Goal: Task Accomplishment & Management: Manage account settings

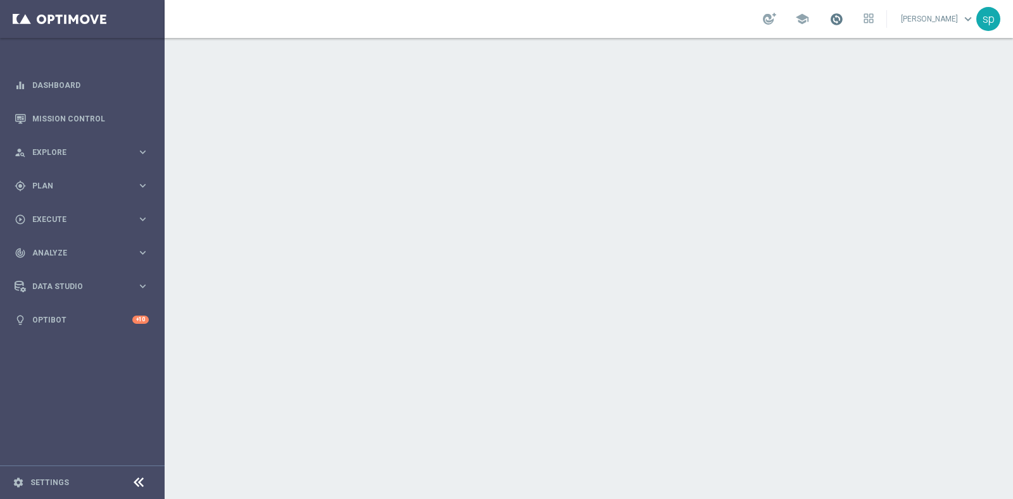
click at [843, 16] on span at bounding box center [836, 19] width 14 height 14
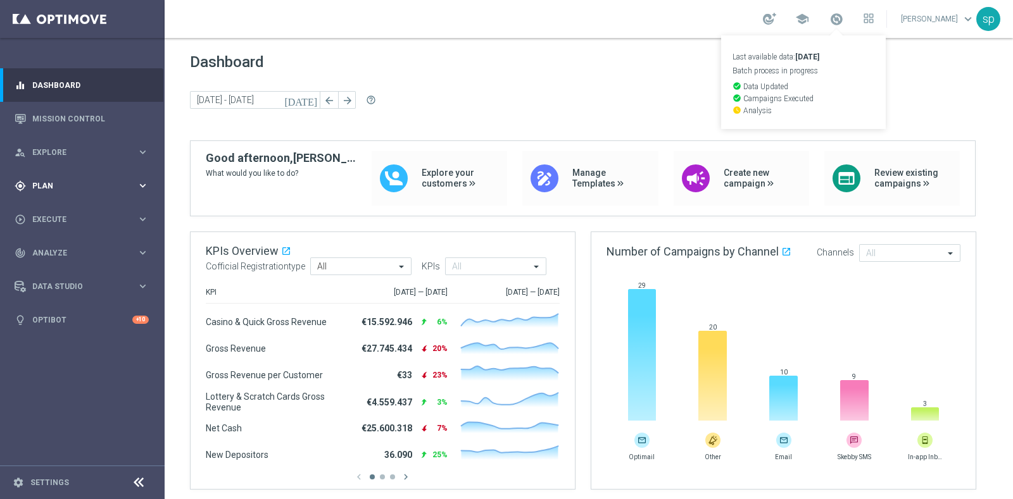
click at [44, 191] on div "gps_fixed Plan" at bounding box center [76, 185] width 122 height 11
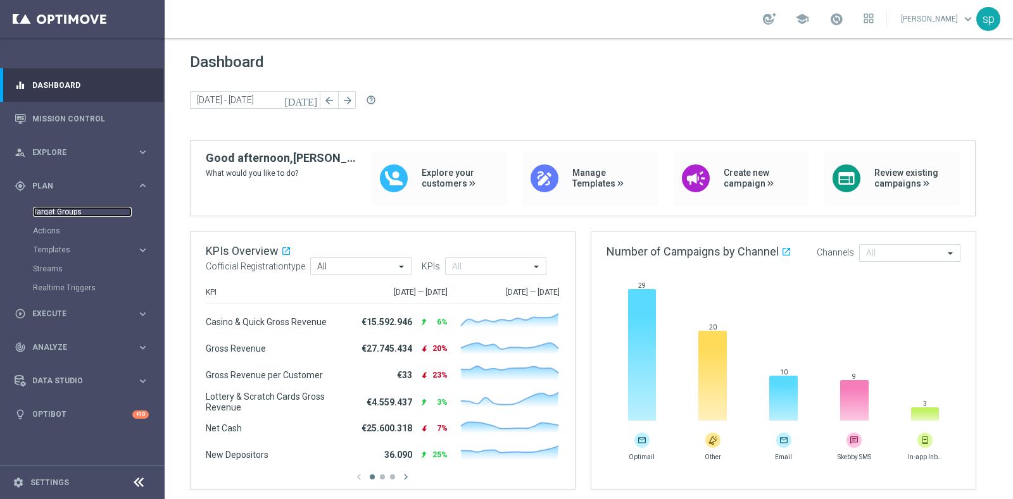
click at [73, 212] on link "Target Groups" at bounding box center [82, 212] width 99 height 10
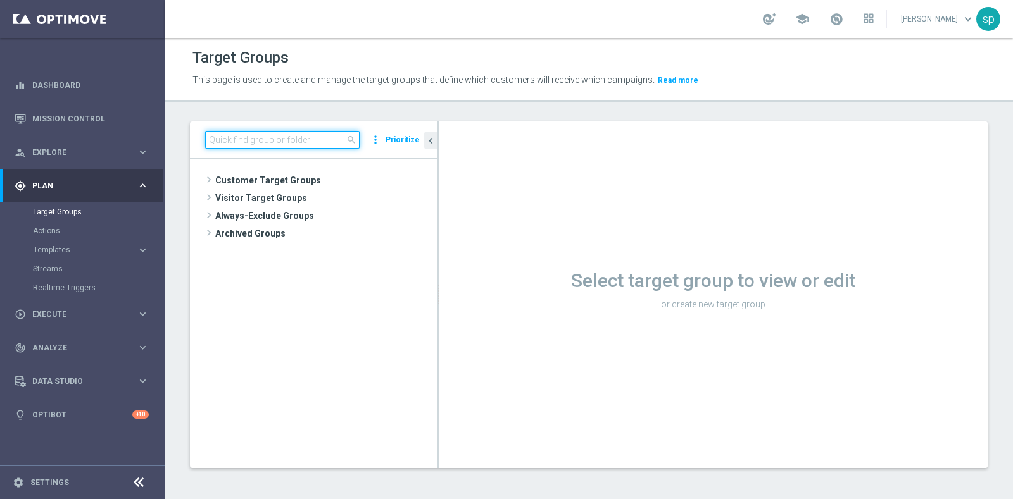
click at [297, 135] on input at bounding box center [282, 140] width 154 height 18
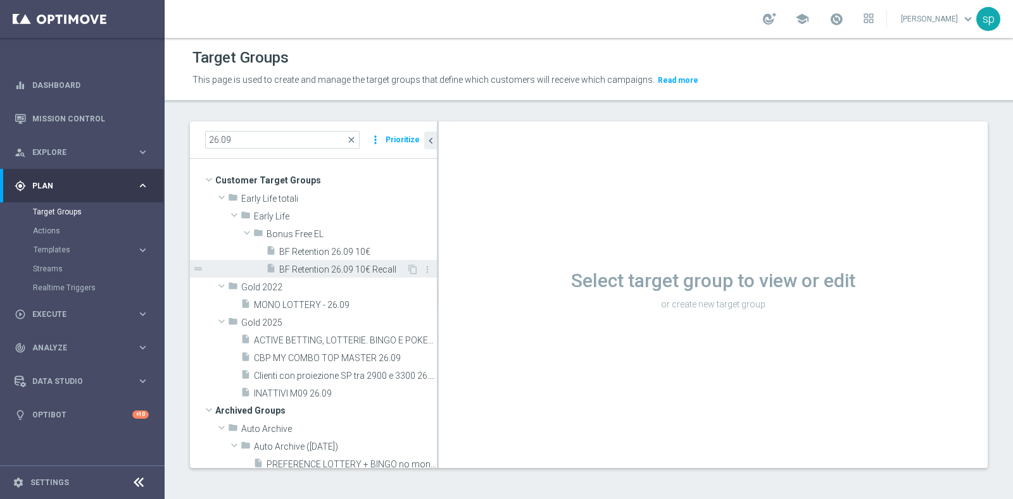
click at [342, 273] on span "BF Retention 26.09 10€ Recall" at bounding box center [342, 270] width 127 height 11
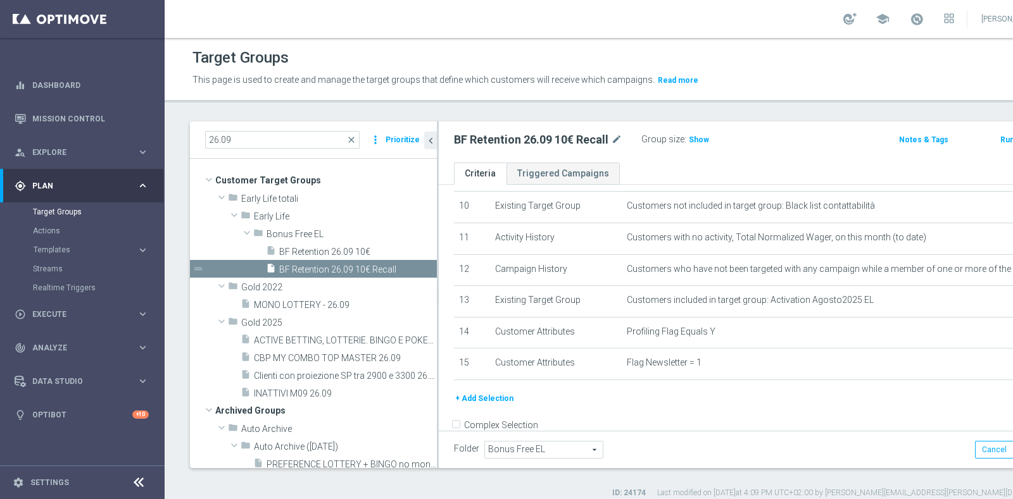
scroll to position [335, 0]
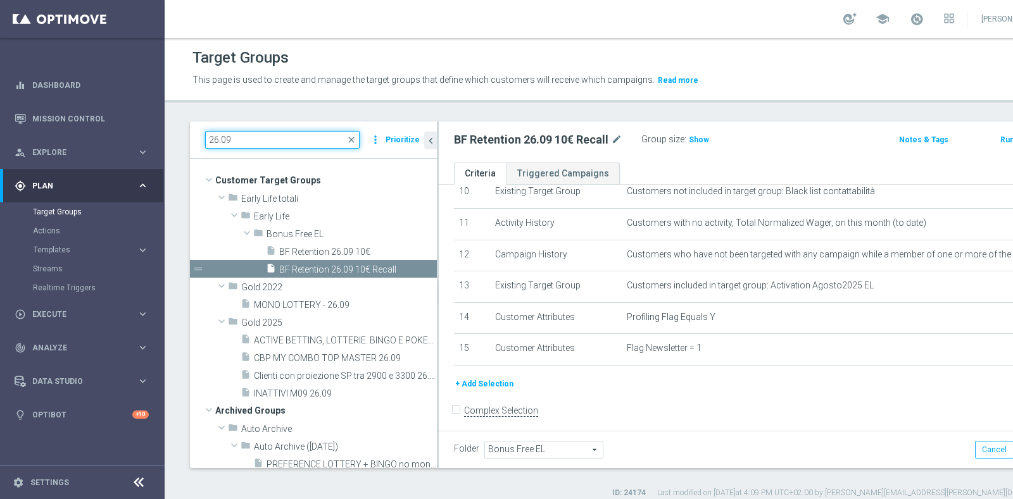
click at [282, 144] on input "26.09" at bounding box center [282, 140] width 154 height 18
type input "2"
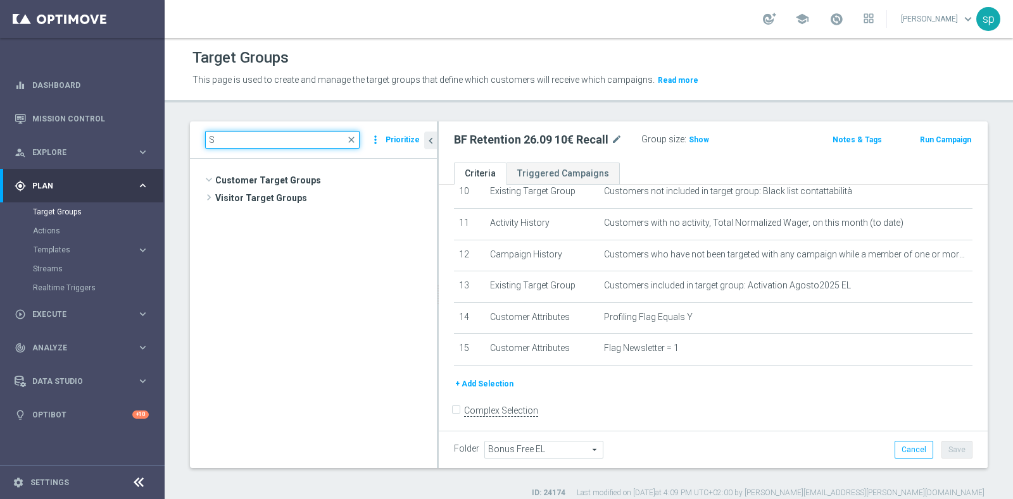
scroll to position [1590, 0]
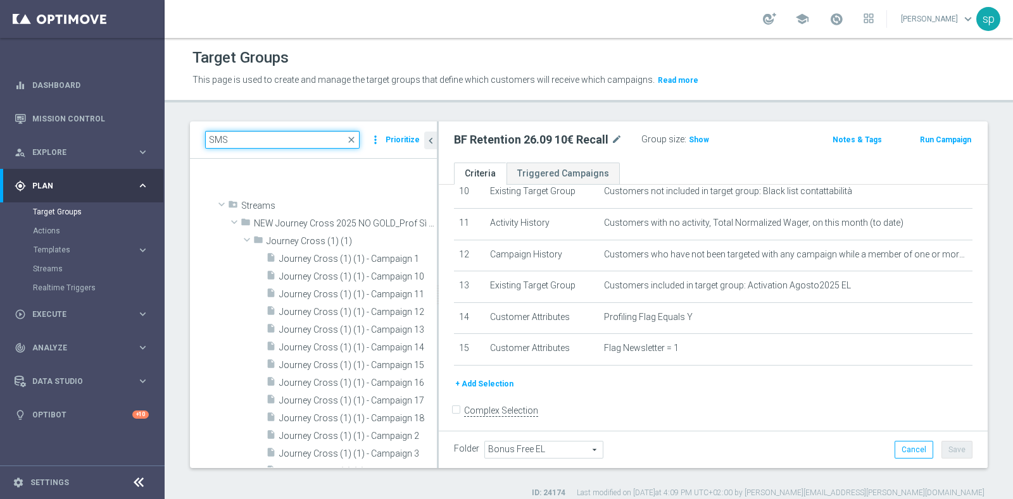
type input "SMS"
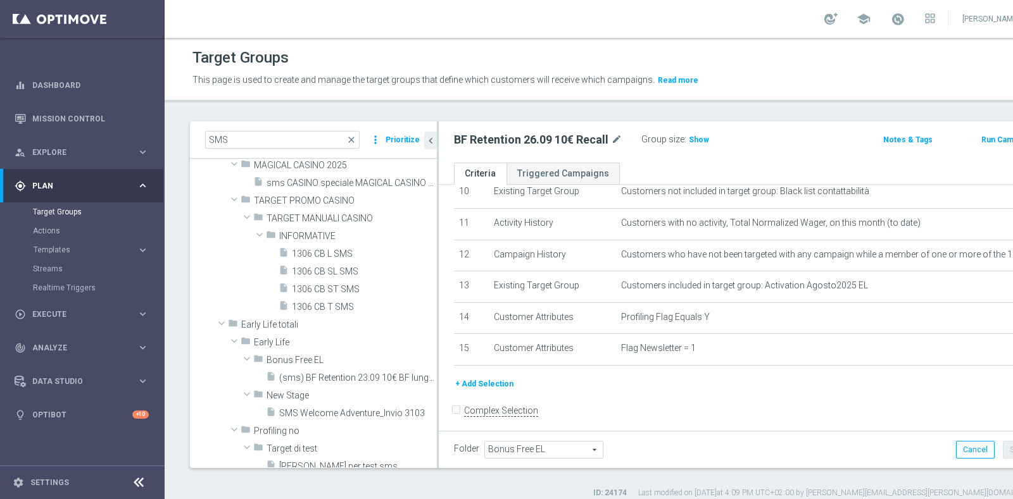
scroll to position [211, 0]
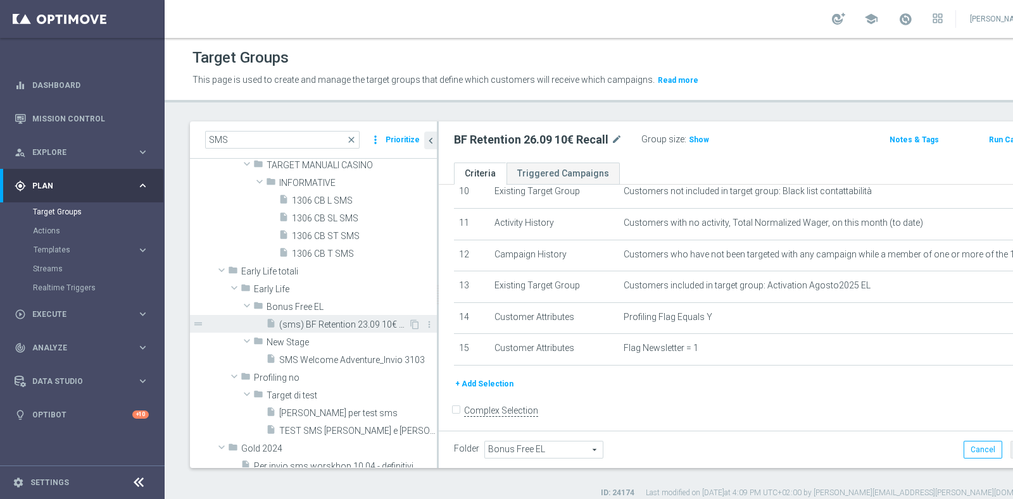
click at [355, 327] on span "(sms) BF Retention 23.09 10€ BF lungo & corto 2_Recall" at bounding box center [343, 325] width 129 height 11
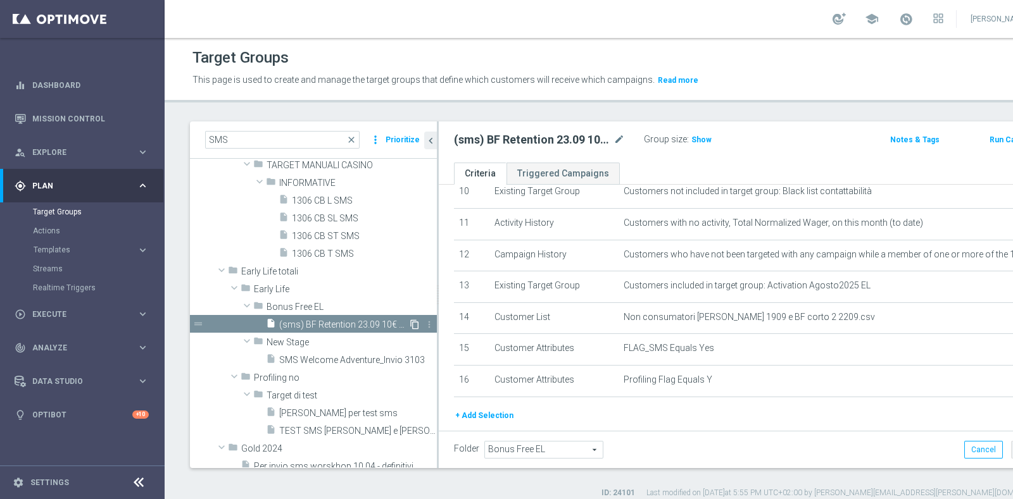
click at [410, 321] on icon "content_copy" at bounding box center [415, 325] width 10 height 10
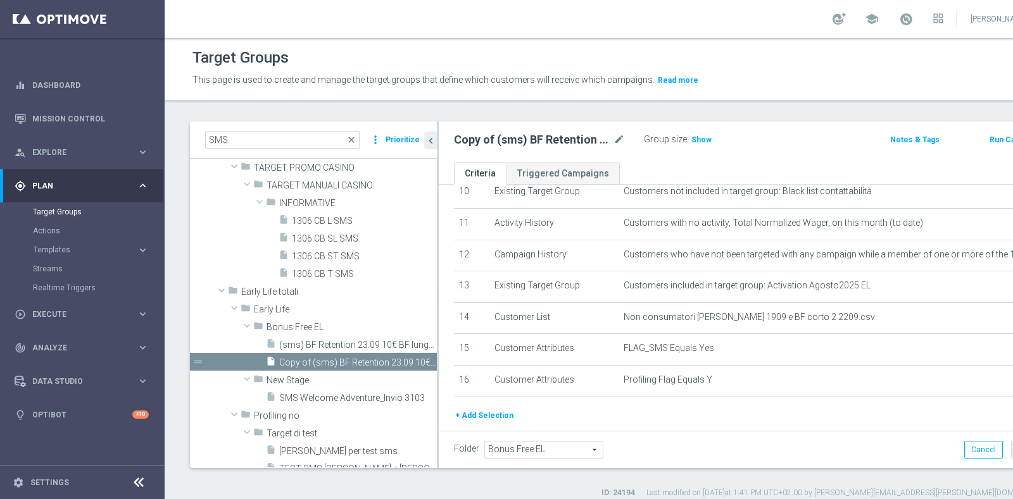
scroll to position [386, 0]
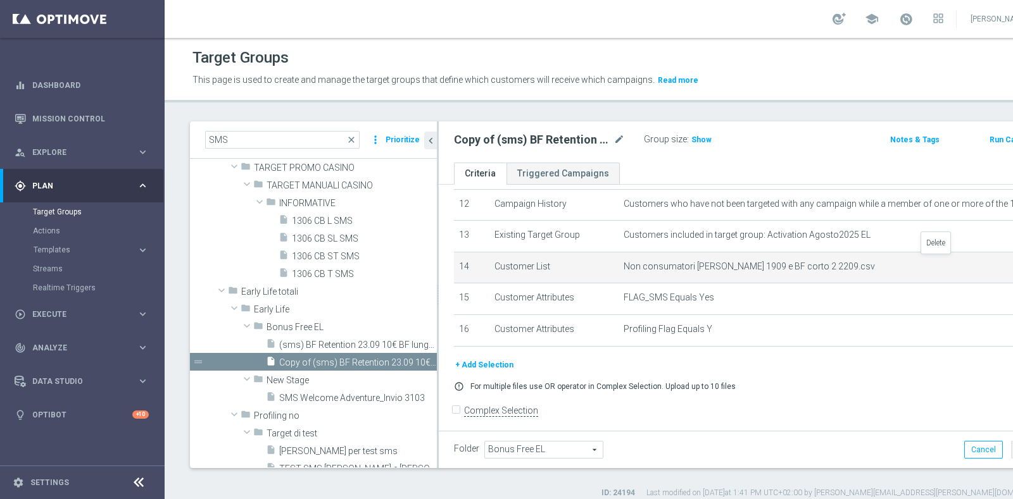
click at [1012, 262] on icon "delete_forever" at bounding box center [1025, 267] width 10 height 10
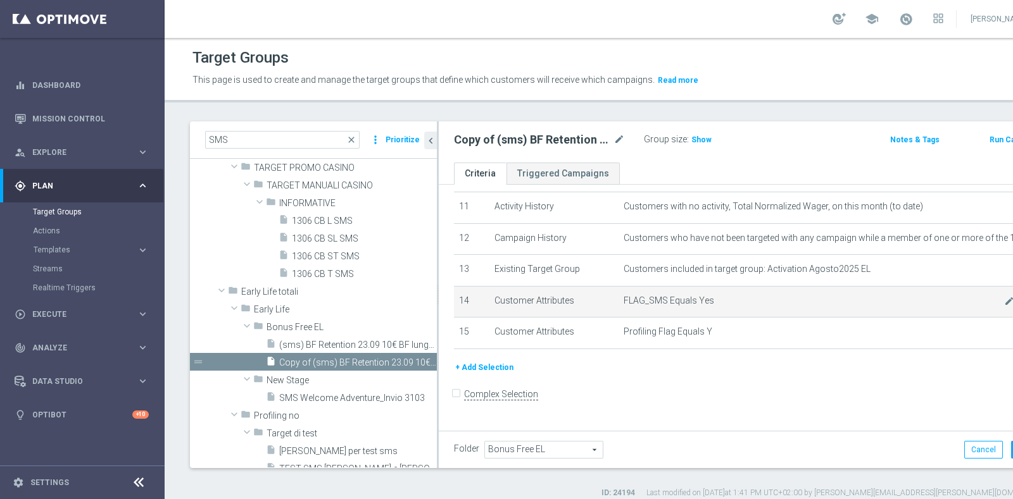
scroll to position [335, 0]
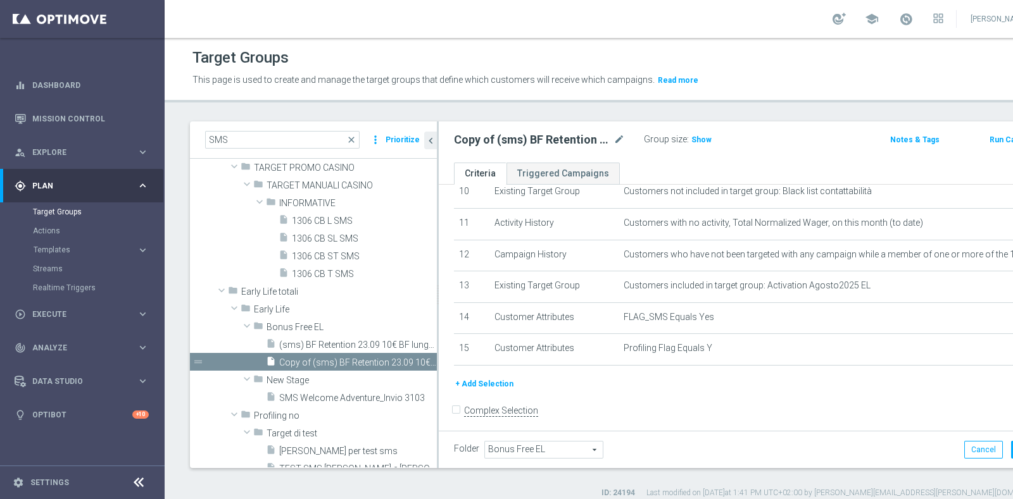
click at [500, 377] on button "+ Add Selection" at bounding box center [484, 384] width 61 height 14
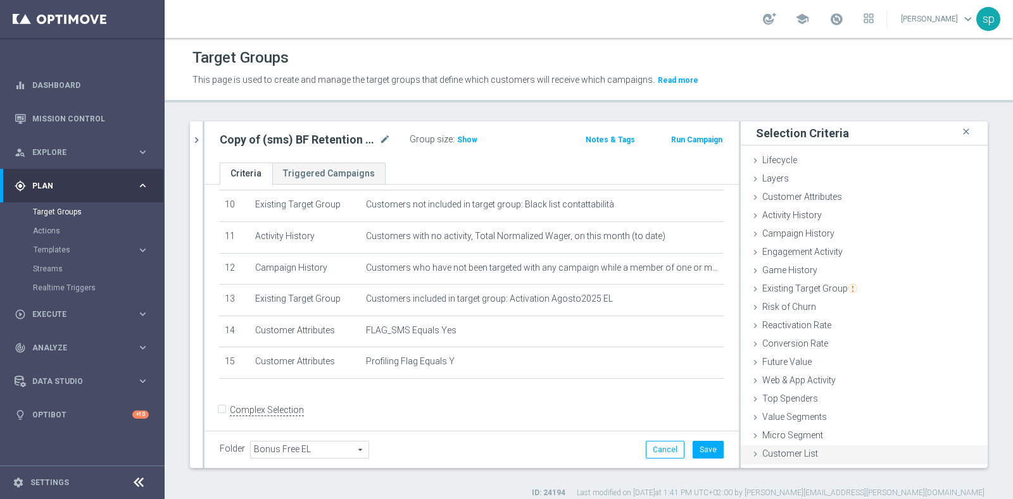
click at [812, 449] on div "Customer List done" at bounding box center [864, 455] width 247 height 19
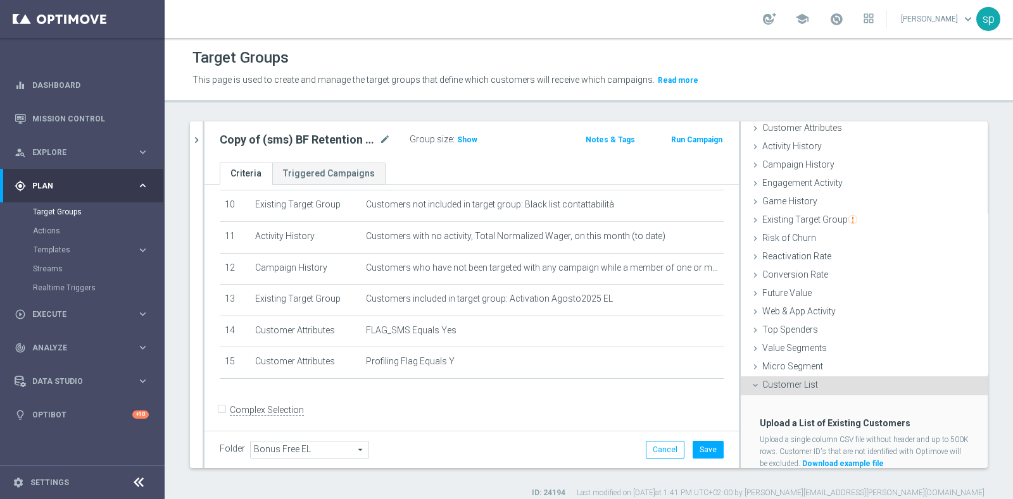
scroll to position [111, 0]
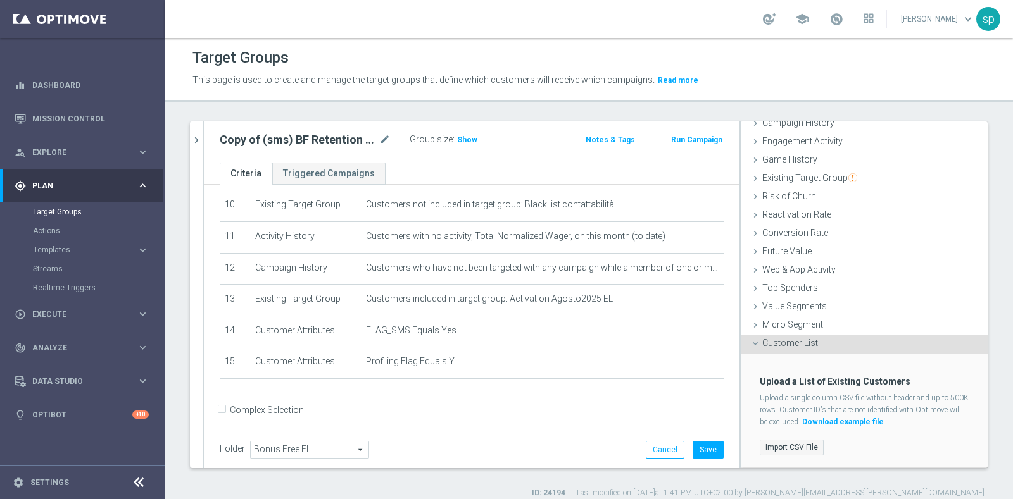
click at [785, 448] on label "Import CSV File" at bounding box center [792, 448] width 64 height 16
click at [0, 0] on input "Import CSV File" at bounding box center [0, 0] width 0 height 0
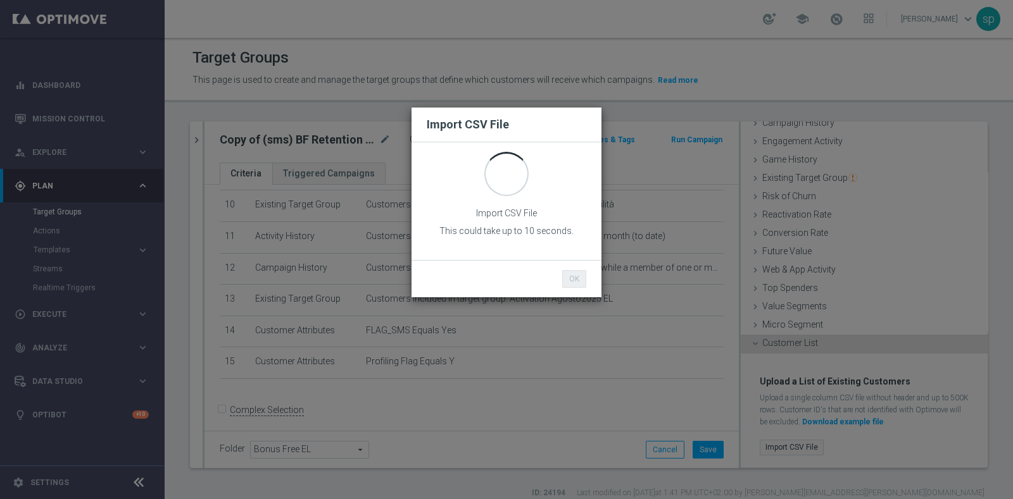
scroll to position [0, 0]
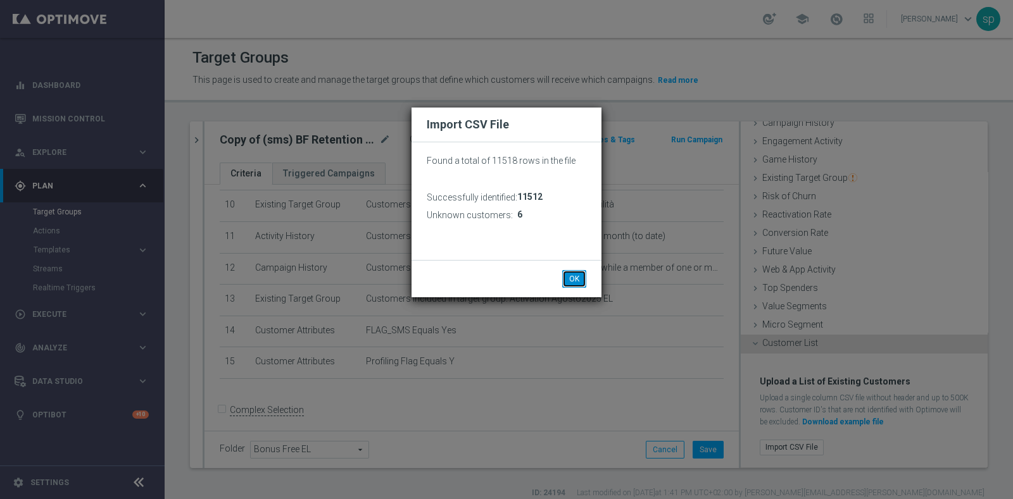
click at [574, 280] on button "OK" at bounding box center [574, 279] width 24 height 18
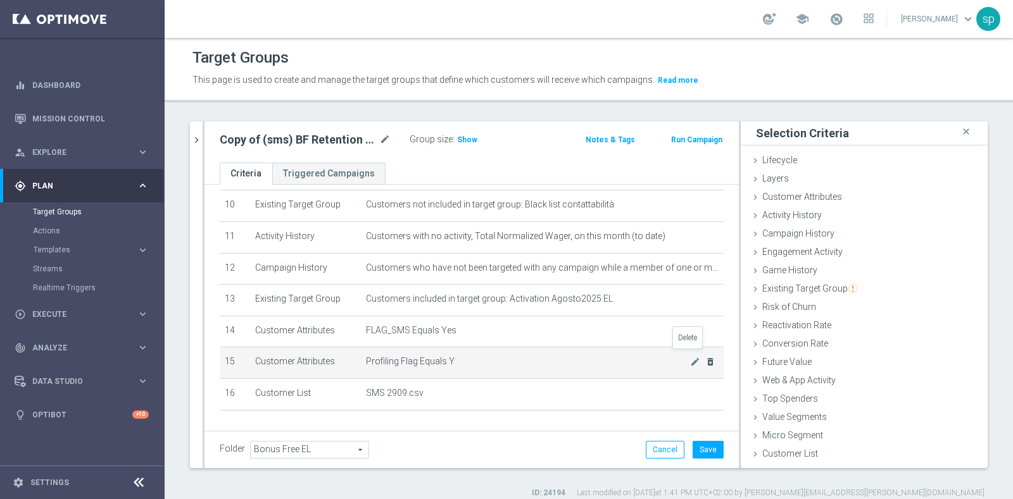
click at [705, 358] on icon "delete_forever" at bounding box center [710, 362] width 10 height 10
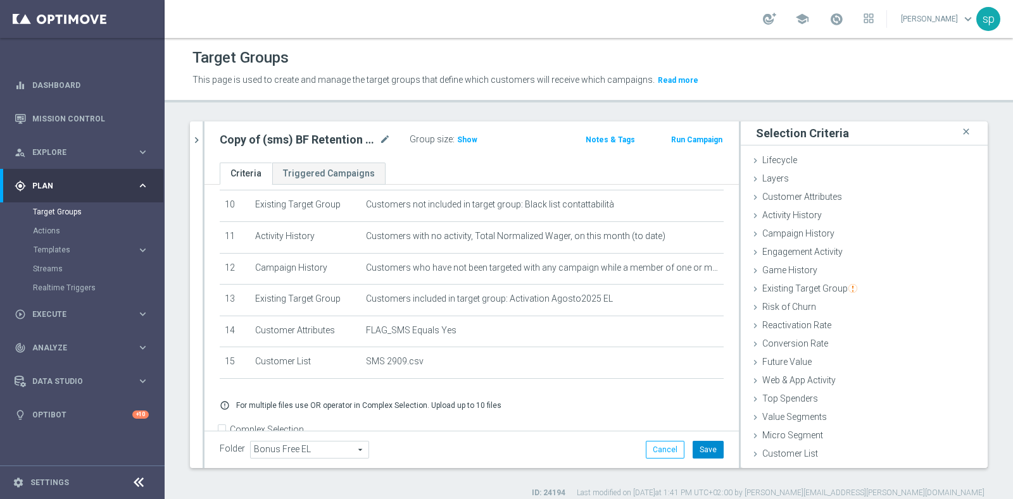
click at [694, 450] on button "Save" at bounding box center [708, 450] width 31 height 18
click at [471, 138] on span "Show" at bounding box center [467, 139] width 20 height 9
click at [462, 140] on span "7,051" at bounding box center [469, 141] width 22 height 12
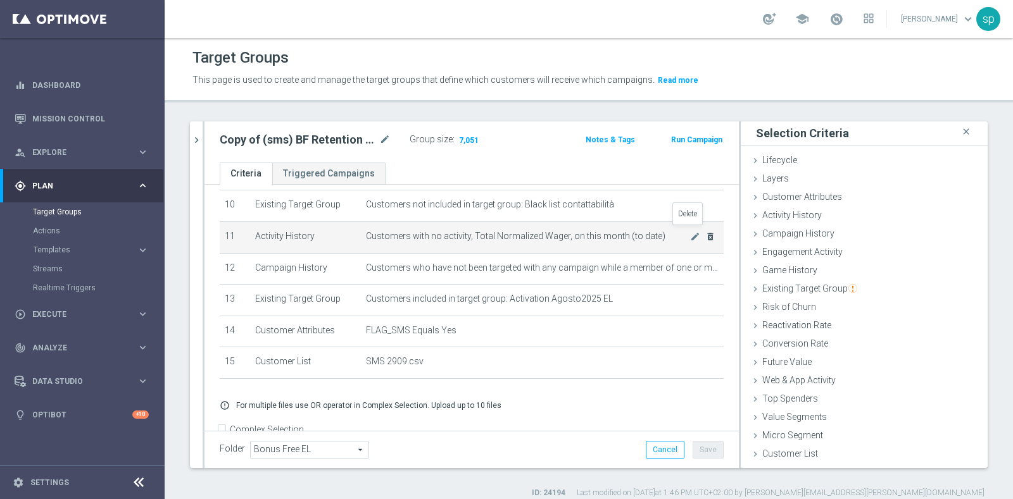
click at [705, 232] on icon "delete_forever" at bounding box center [710, 237] width 10 height 10
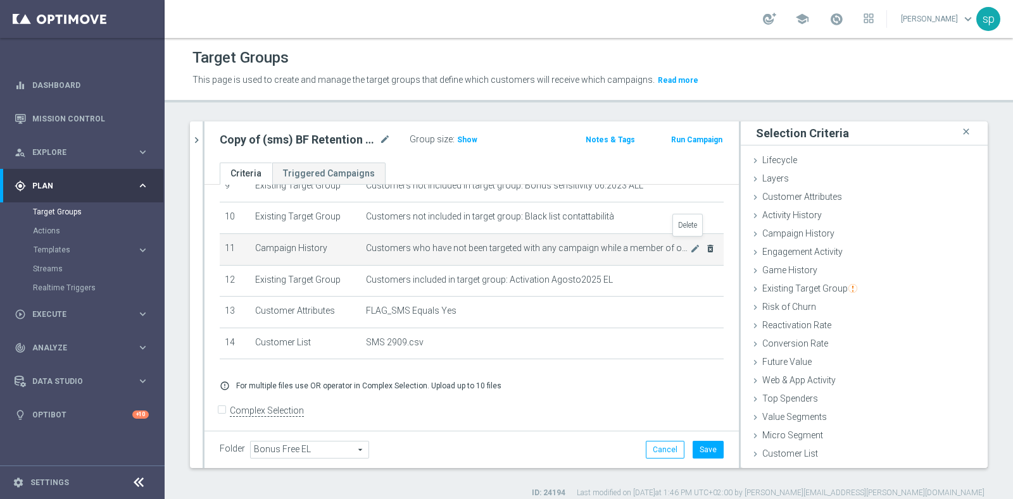
click at [705, 244] on icon "delete_forever" at bounding box center [710, 249] width 10 height 10
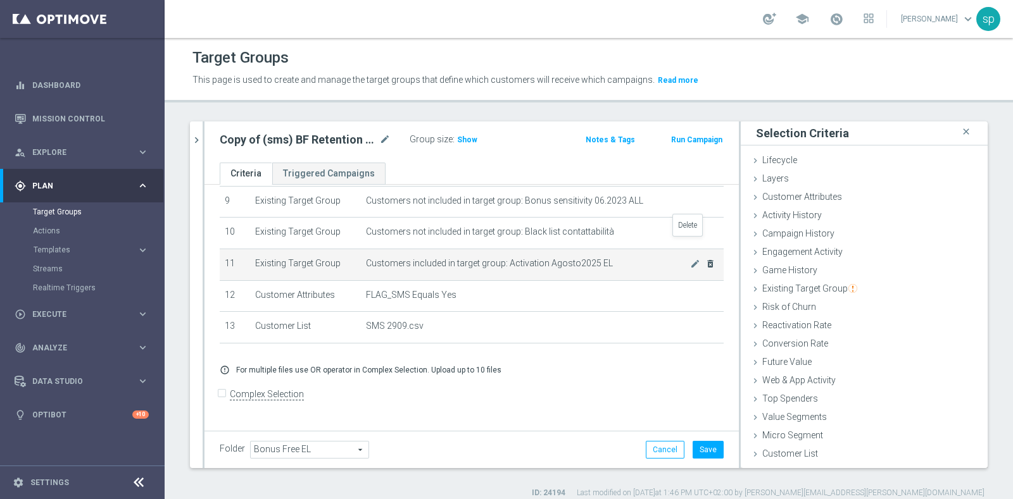
scroll to position [279, 0]
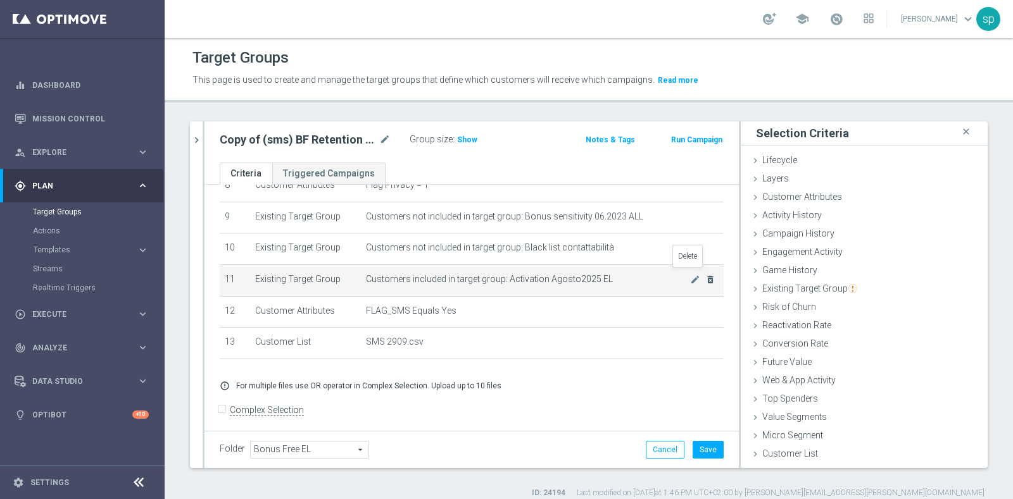
click at [705, 275] on icon "delete_forever" at bounding box center [710, 280] width 10 height 10
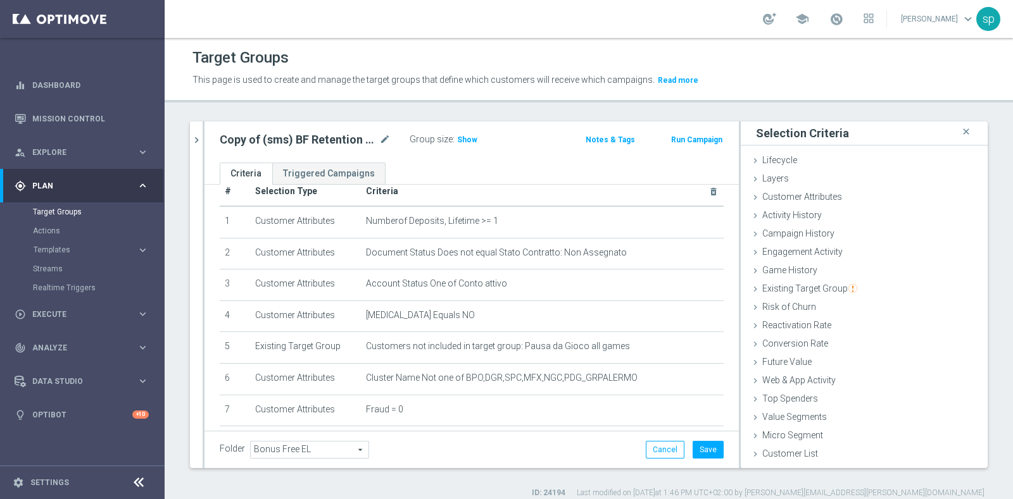
scroll to position [0, 0]
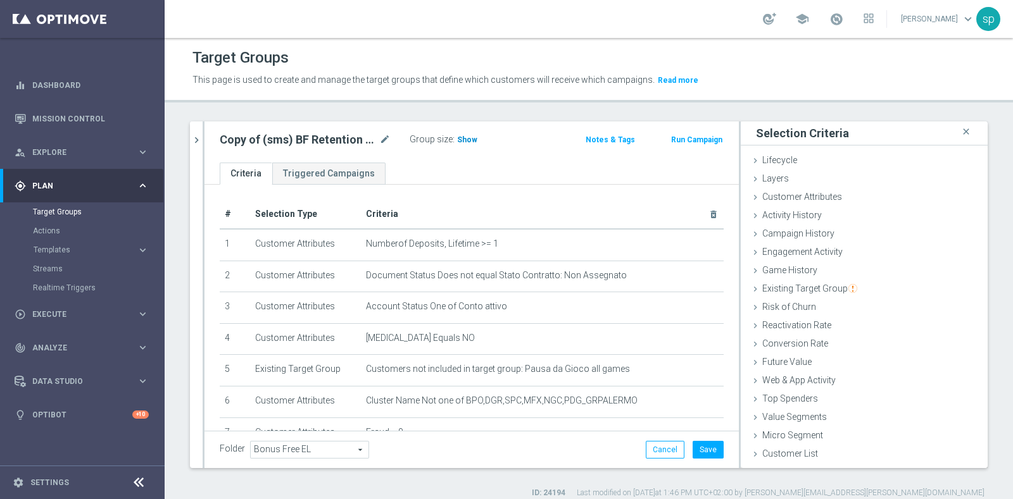
click at [469, 136] on span "Show" at bounding box center [467, 139] width 20 height 9
click at [472, 139] on span "7,087" at bounding box center [469, 141] width 22 height 12
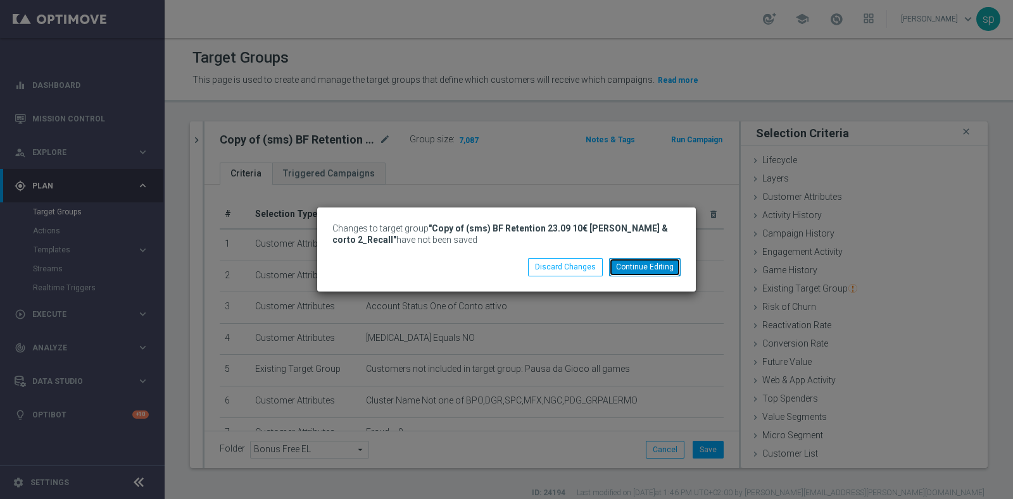
click at [660, 267] on button "Continue Editing" at bounding box center [645, 267] width 72 height 18
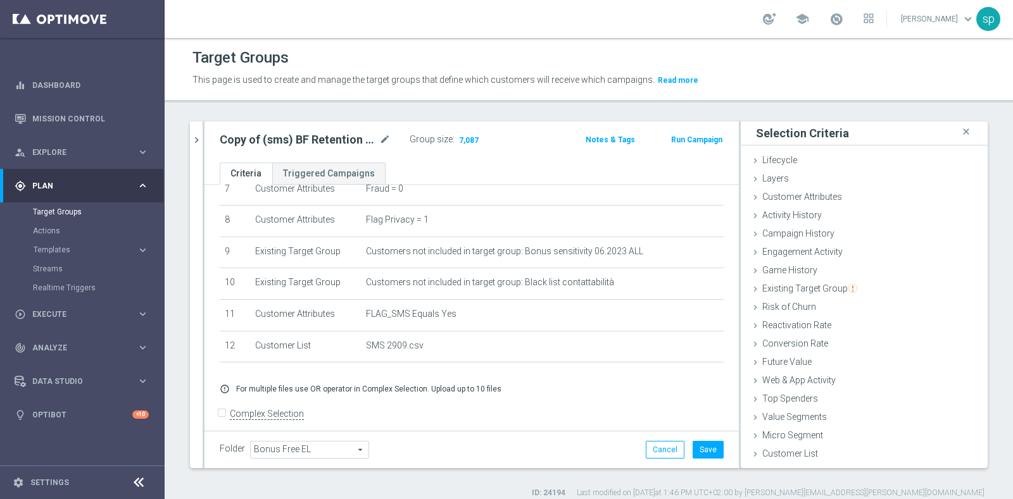
scroll to position [248, 0]
click at [693, 443] on button "Save" at bounding box center [708, 450] width 31 height 18
click at [468, 141] on span "7,087" at bounding box center [469, 141] width 22 height 12
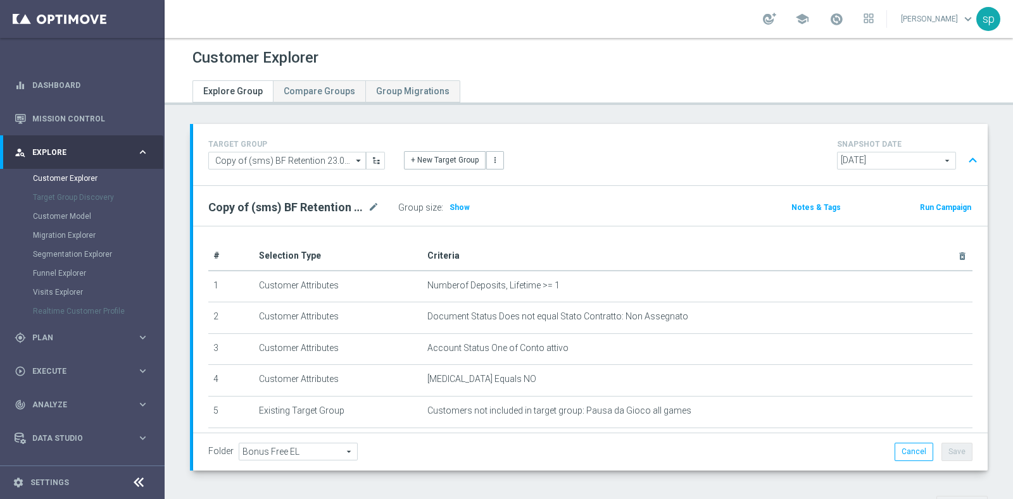
scroll to position [403, 0]
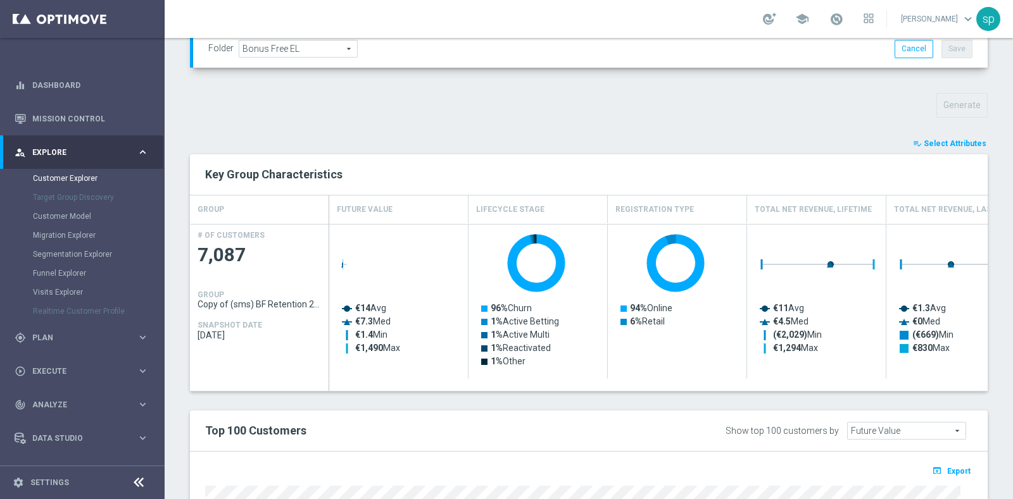
click at [953, 144] on span "Select Attributes" at bounding box center [955, 143] width 63 height 9
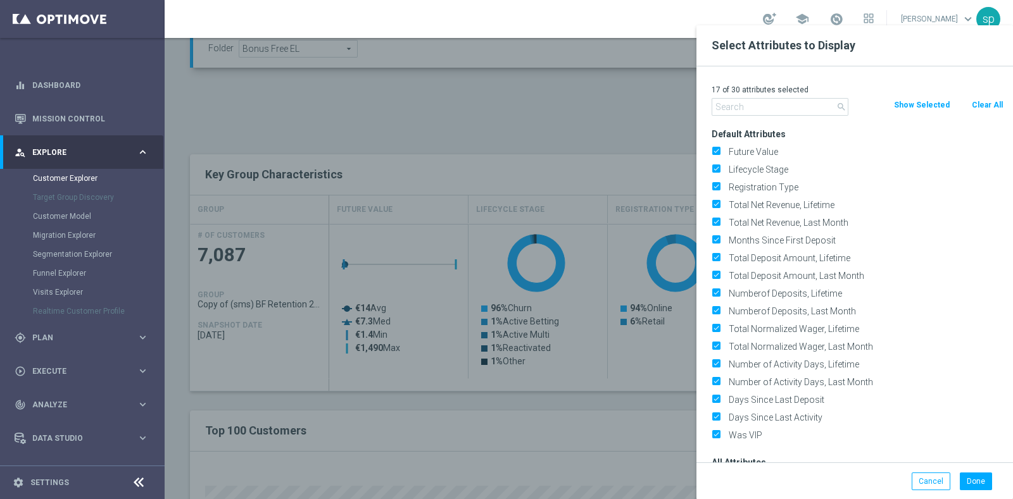
click at [983, 110] on button "Clear All" at bounding box center [987, 105] width 34 height 14
checkbox input "false"
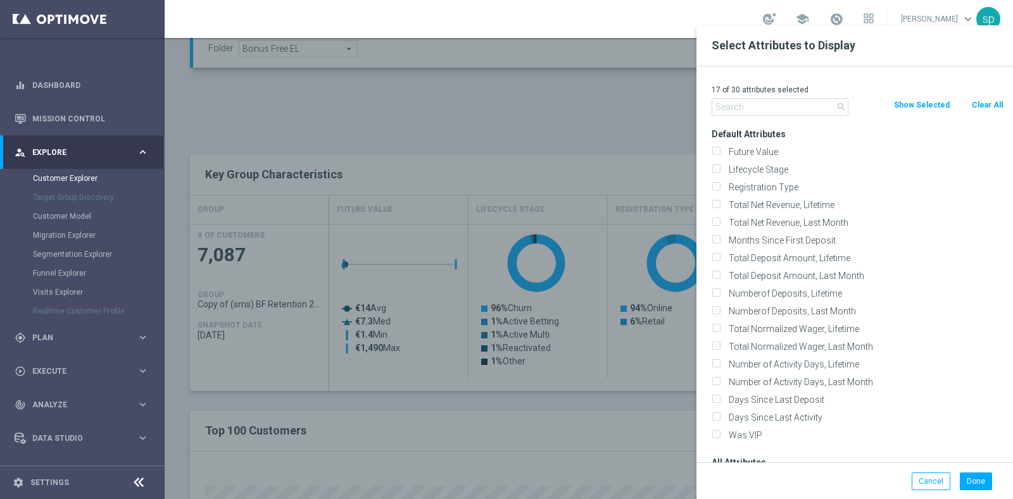
checkbox input "false"
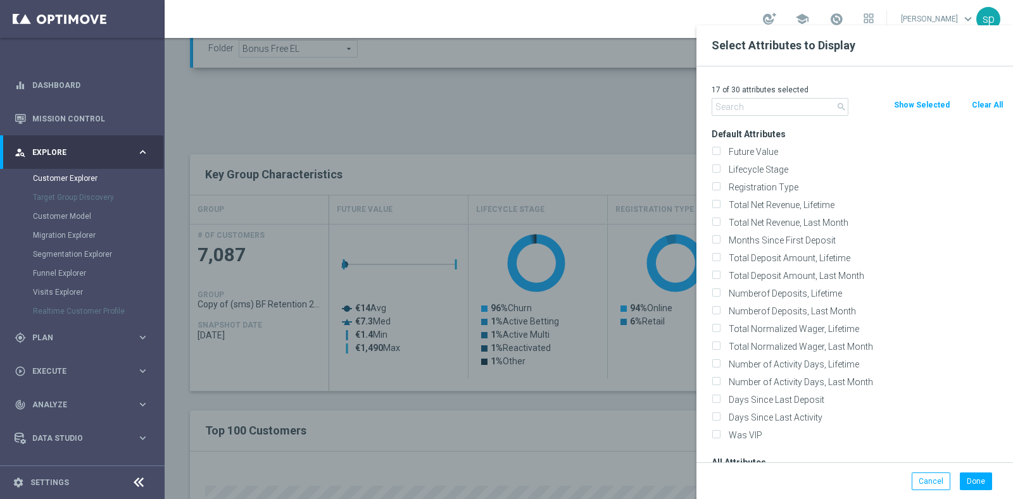
checkbox input "false"
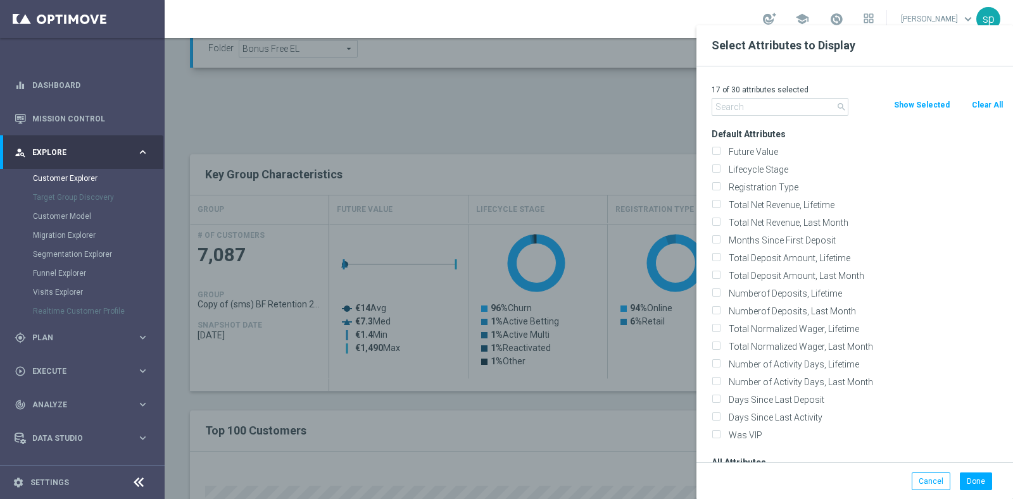
checkbox input "false"
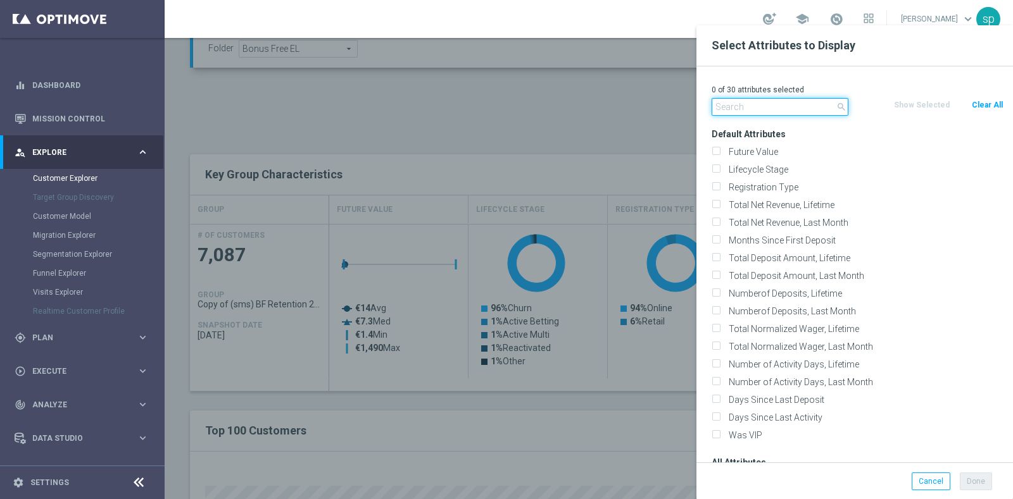
click at [794, 112] on input "text" at bounding box center [780, 107] width 137 height 18
type input "P"
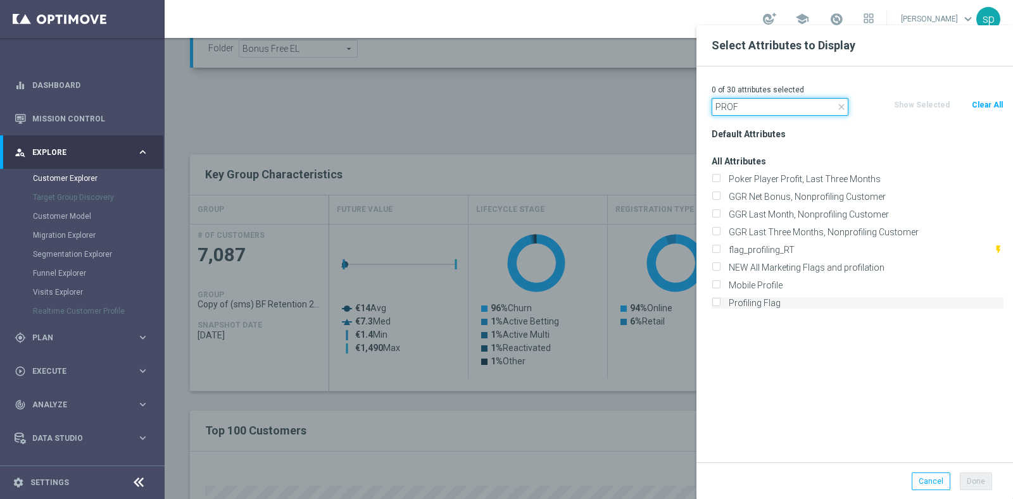
type input "PROF"
click at [789, 305] on label "Profiling Flag" at bounding box center [863, 303] width 279 height 11
click at [720, 305] on input "Profiling Flag" at bounding box center [716, 305] width 8 height 8
checkbox input "true"
click at [766, 104] on input "PROF" at bounding box center [780, 107] width 137 height 18
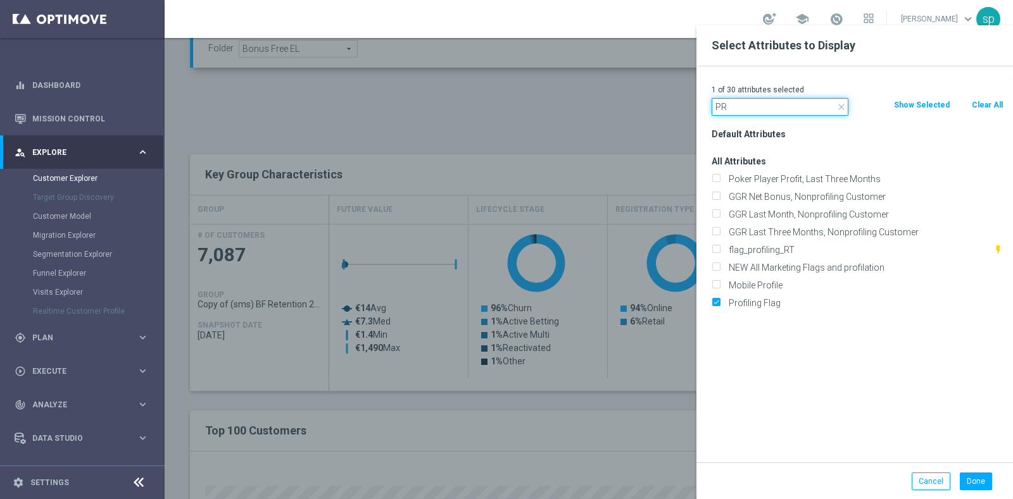
type input "P"
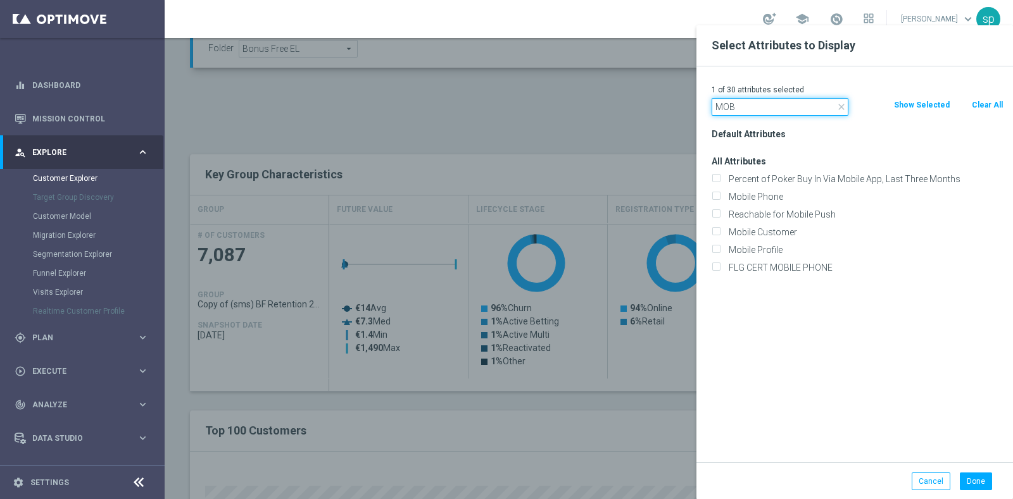
type input "MOB"
click at [774, 203] on div "Mobile Phone" at bounding box center [857, 197] width 311 height 18
click at [794, 198] on label "Mobile Phone" at bounding box center [863, 196] width 279 height 11
click at [720, 198] on input "Mobile Phone" at bounding box center [716, 198] width 8 height 8
checkbox input "true"
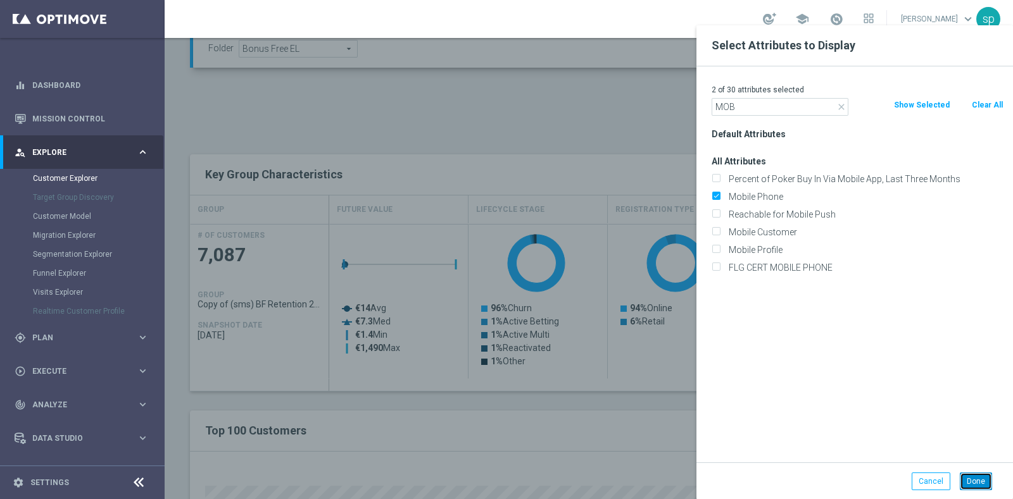
click at [966, 482] on button "Done" at bounding box center [976, 482] width 32 height 18
type input "Search"
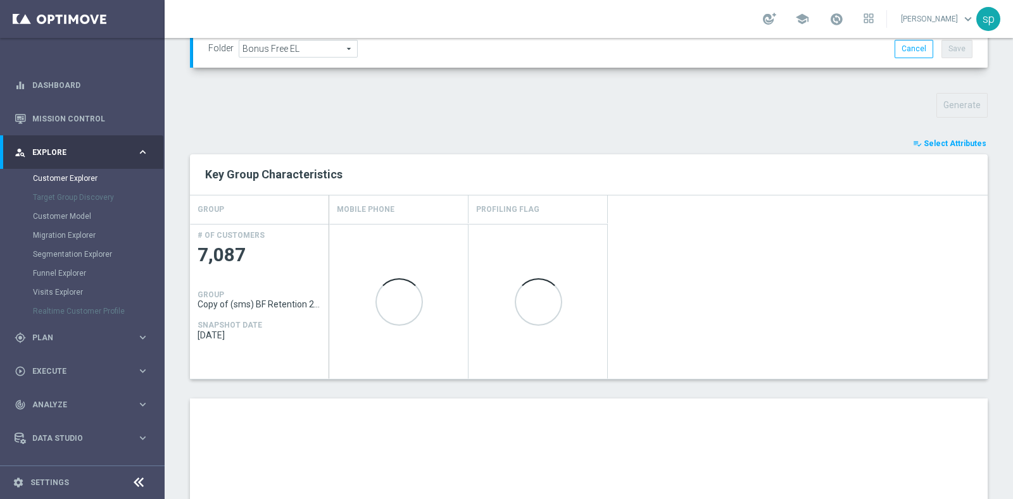
scroll to position [682, 0]
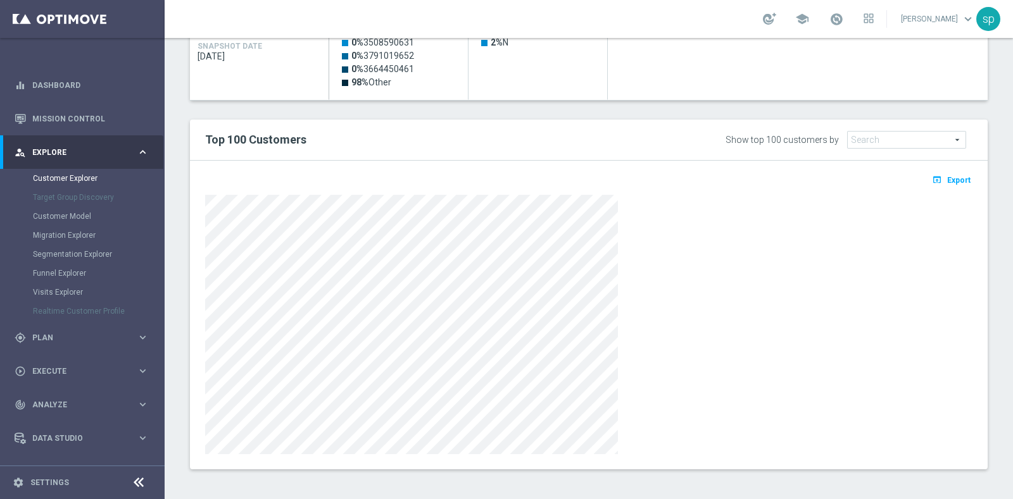
click at [668, 217] on div at bounding box center [588, 325] width 767 height 260
click at [943, 172] on button "open_in_browser Export" at bounding box center [951, 180] width 42 height 16
click at [948, 179] on span "Export" at bounding box center [958, 180] width 23 height 9
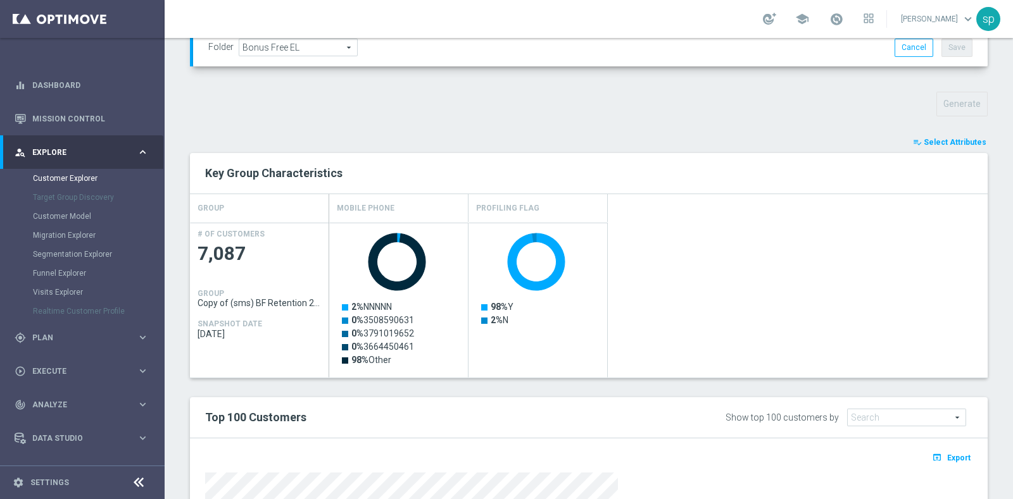
scroll to position [398, 0]
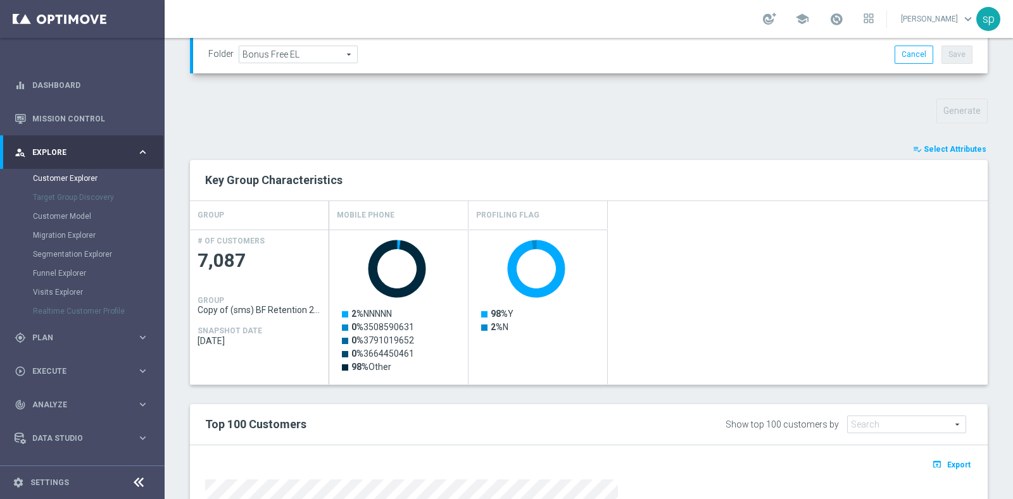
click at [942, 147] on span "Select Attributes" at bounding box center [955, 149] width 63 height 9
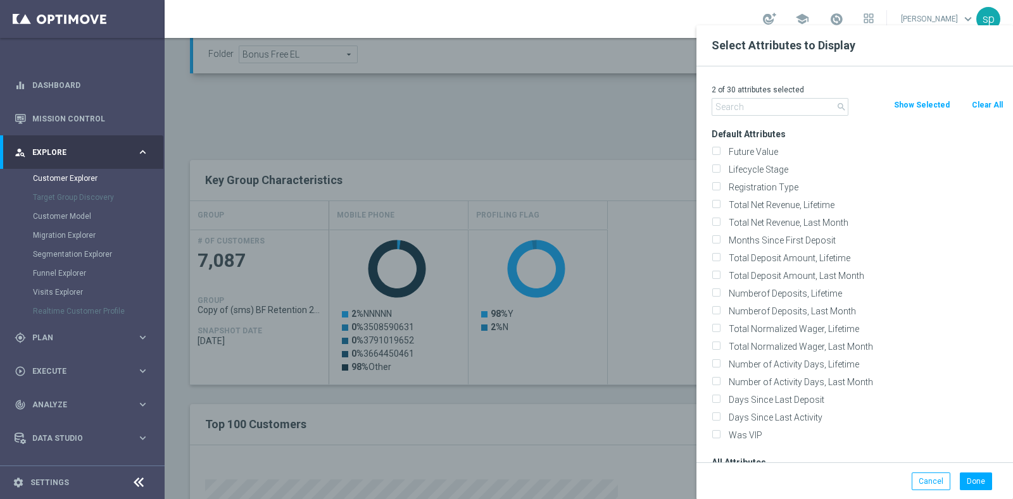
click at [493, 104] on div at bounding box center [671, 274] width 1013 height 499
click at [628, 113] on div at bounding box center [671, 274] width 1013 height 499
click at [775, 112] on input "text" at bounding box center [780, 107] width 137 height 18
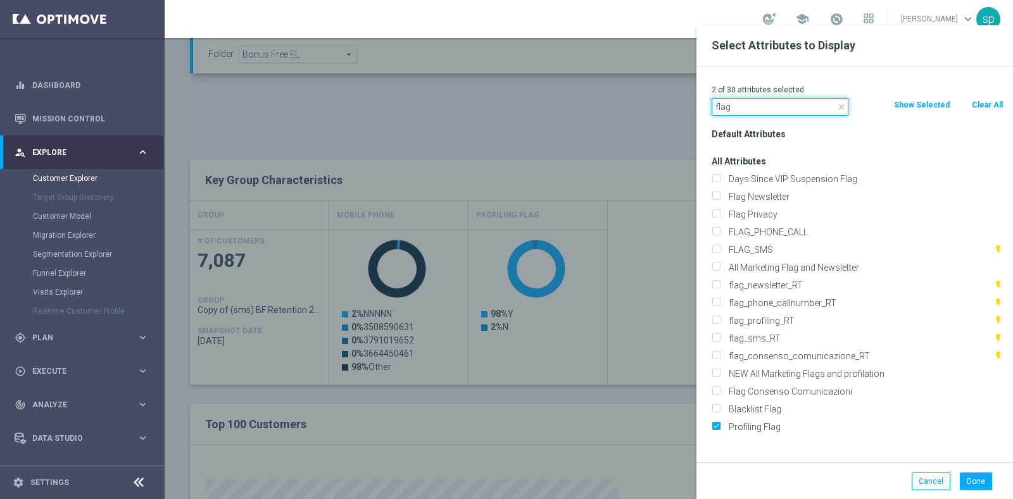
type input "flag"
click at [778, 242] on div "FLAG_SMS flash_on" at bounding box center [857, 250] width 311 height 18
click at [782, 248] on label "FLAG_SMS" at bounding box center [858, 249] width 269 height 11
click at [720, 248] on input "FLAG_SMS" at bounding box center [716, 252] width 8 height 8
checkbox input "true"
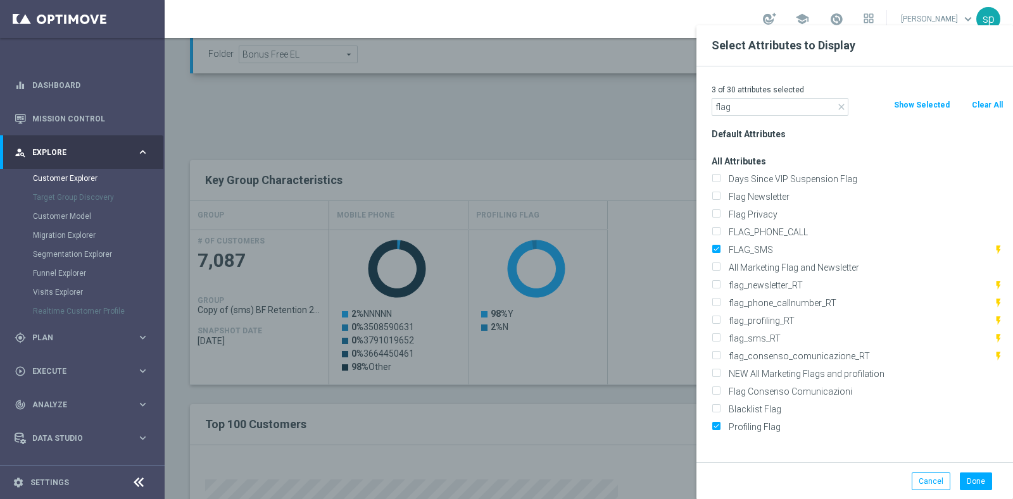
click at [962, 470] on div "Done Cancel" at bounding box center [854, 481] width 317 height 37
click at [965, 476] on button "Done" at bounding box center [976, 482] width 32 height 18
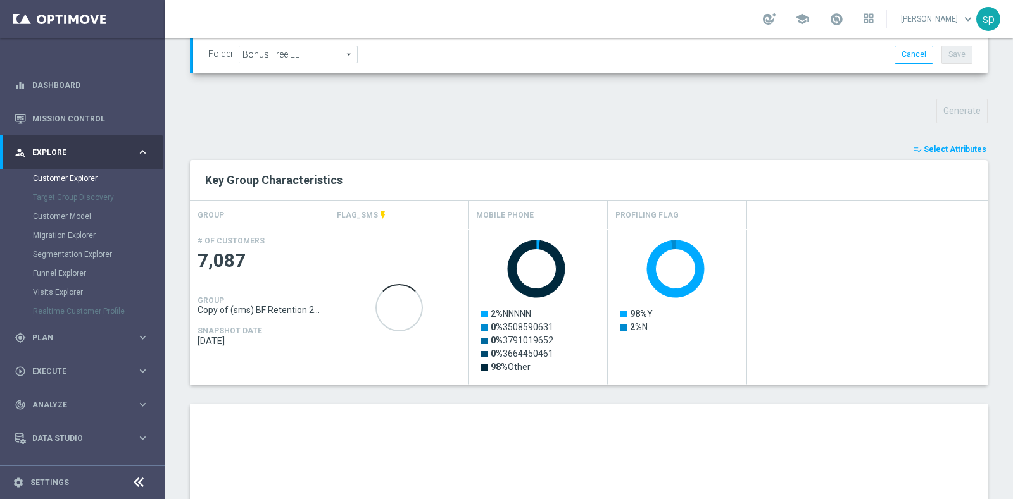
click at [998, 421] on div "TARGET GROUP Copy of (sms) BF Retention 23.09 10€ BF lungo & corto 2_Recall Cop…" at bounding box center [589, 250] width 848 height 1047
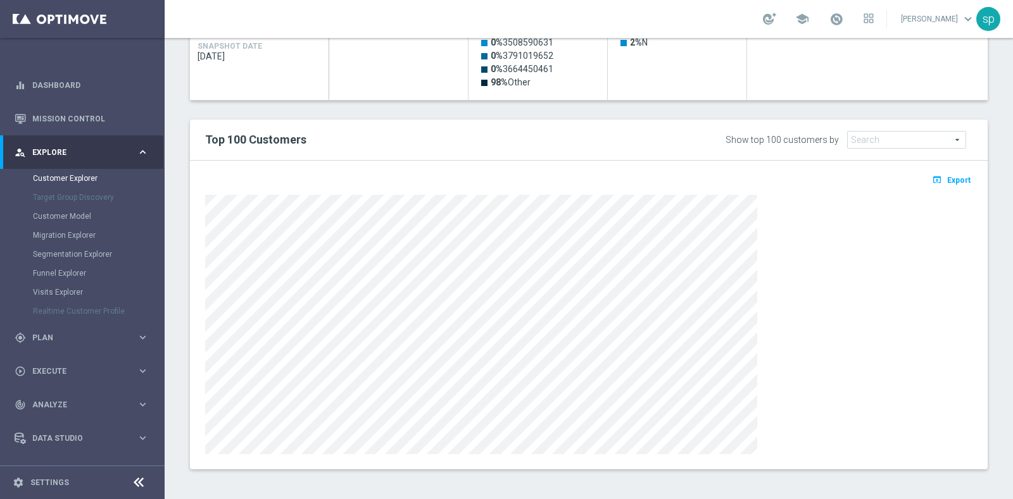
click at [886, 341] on div at bounding box center [588, 325] width 767 height 260
click at [947, 176] on span "Export" at bounding box center [958, 180] width 23 height 9
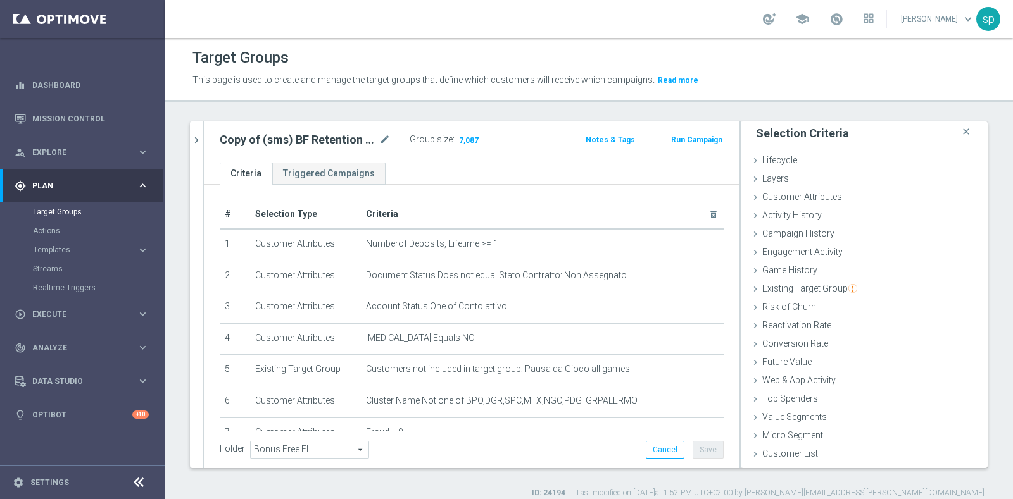
scroll to position [248, 0]
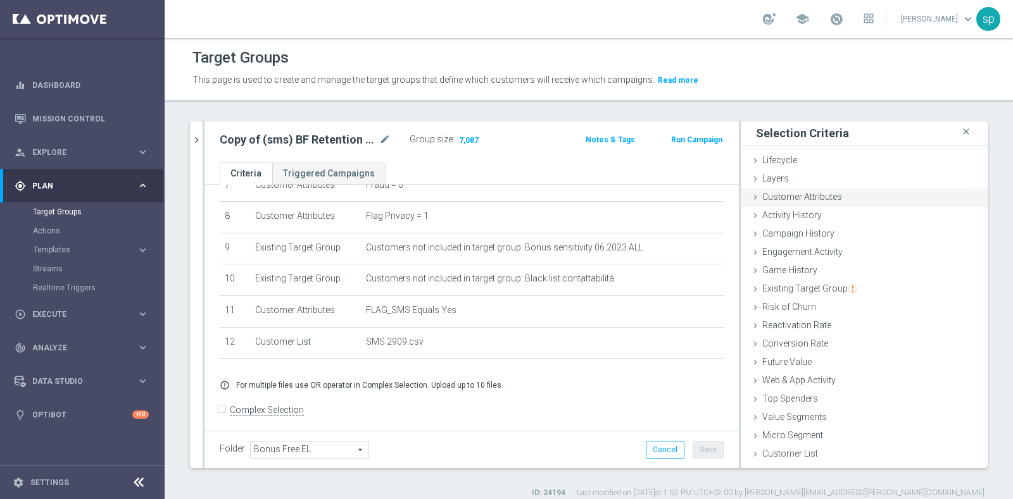
click at [798, 197] on span "Customer Attributes" at bounding box center [802, 197] width 80 height 10
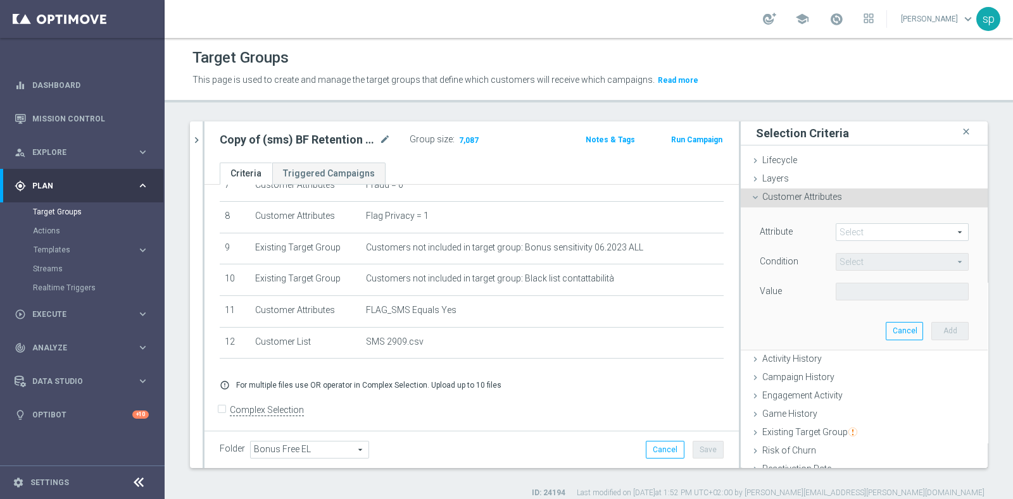
click at [853, 231] on span at bounding box center [902, 232] width 132 height 16
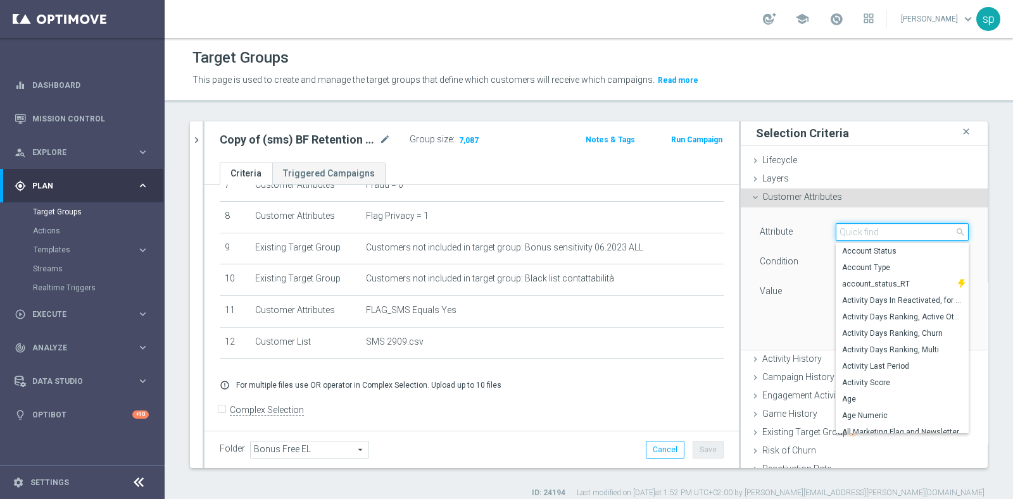
click at [853, 231] on input "search" at bounding box center [902, 232] width 133 height 18
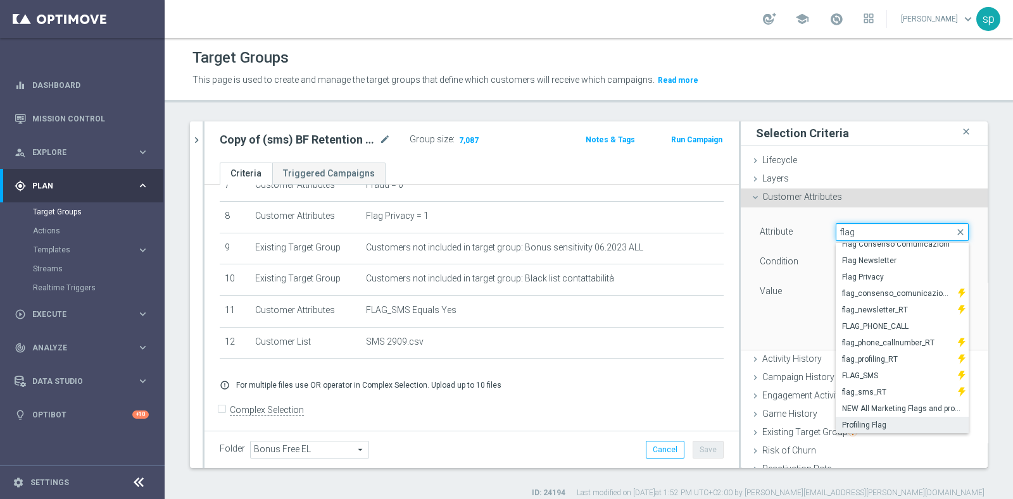
type input "flag"
click at [872, 424] on span "Profiling Flag" at bounding box center [902, 425] width 120 height 10
type input "Profiling Flag"
type input "Equals"
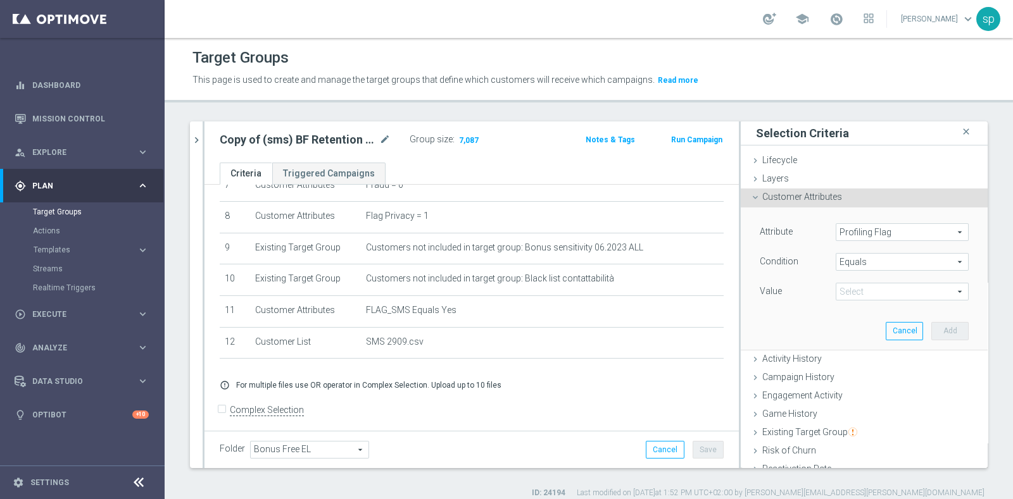
click at [879, 288] on span at bounding box center [902, 292] width 132 height 16
click at [863, 363] on span "Y" at bounding box center [902, 360] width 120 height 10
type input "Y"
click at [931, 326] on button "Add" at bounding box center [949, 331] width 37 height 18
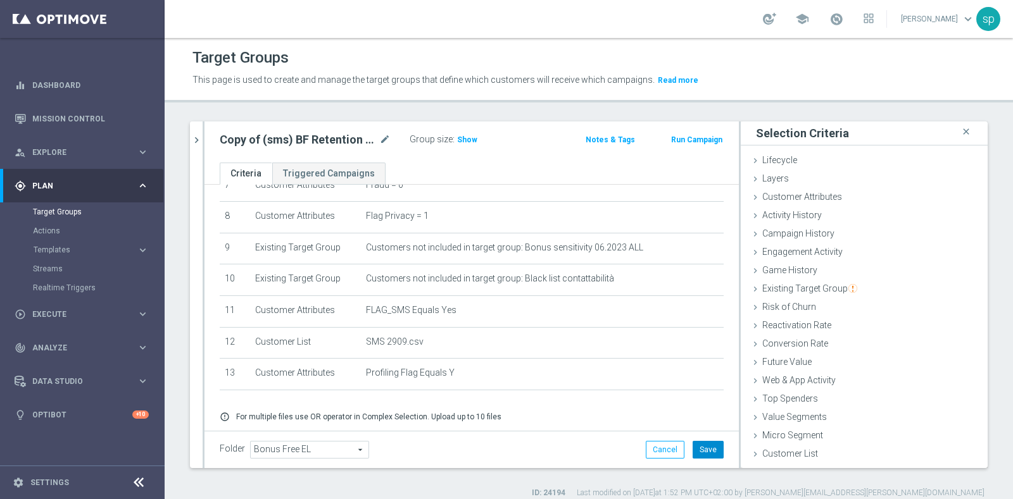
click at [693, 453] on button "Save" at bounding box center [708, 450] width 31 height 18
click at [472, 142] on span "Show" at bounding box center [467, 139] width 20 height 9
click at [469, 142] on span "6,931" at bounding box center [469, 141] width 22 height 12
click at [199, 141] on icon "chevron_right" at bounding box center [197, 140] width 12 height 12
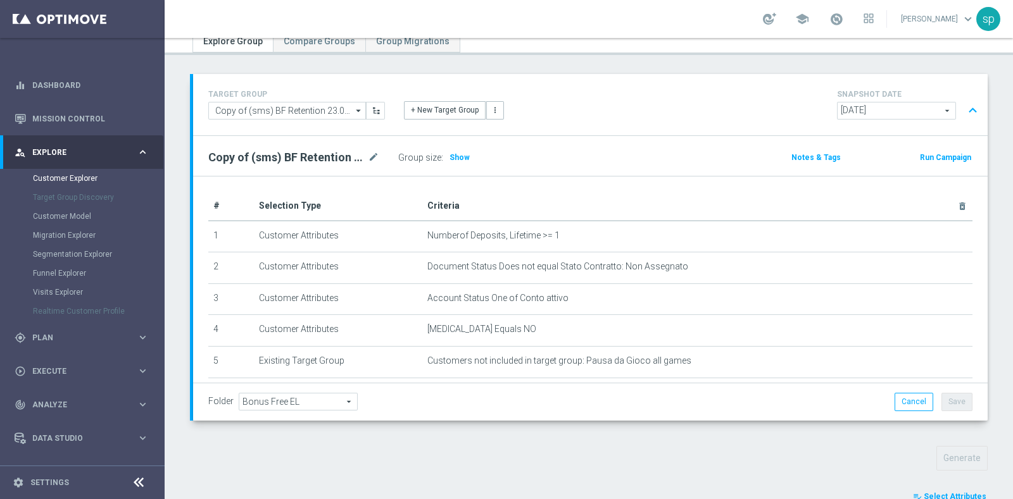
scroll to position [416, 0]
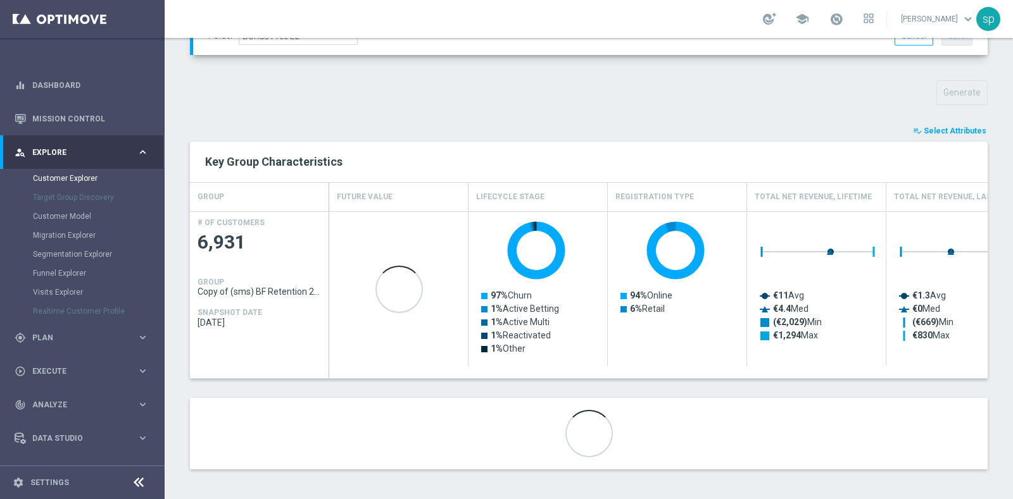
click at [959, 124] on button "playlist_add_check Select Attributes" at bounding box center [950, 131] width 76 height 14
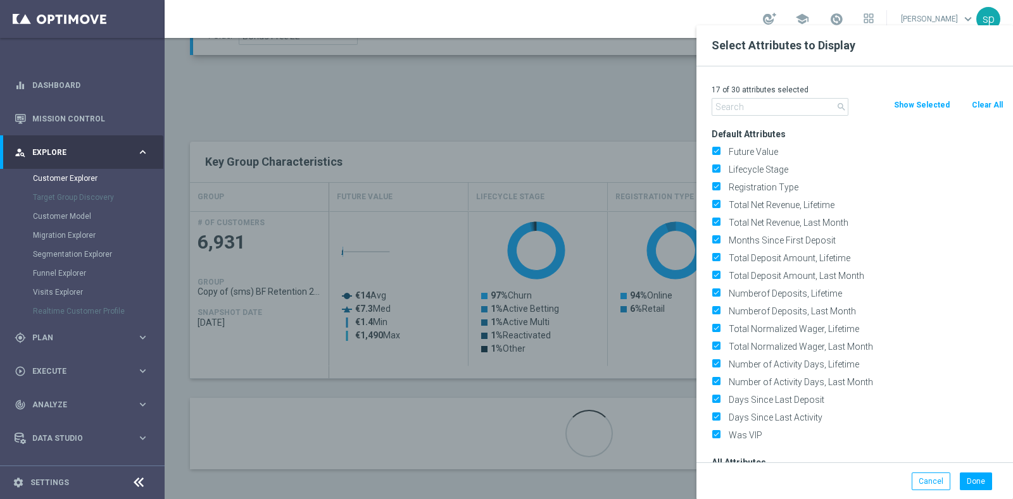
click at [987, 107] on button "Clear All" at bounding box center [987, 105] width 34 height 14
checkbox input "false"
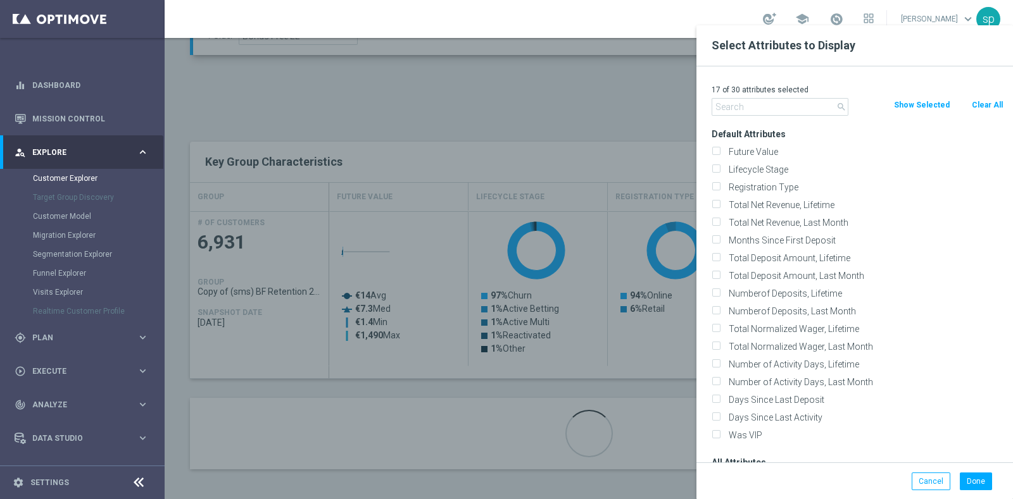
checkbox input "false"
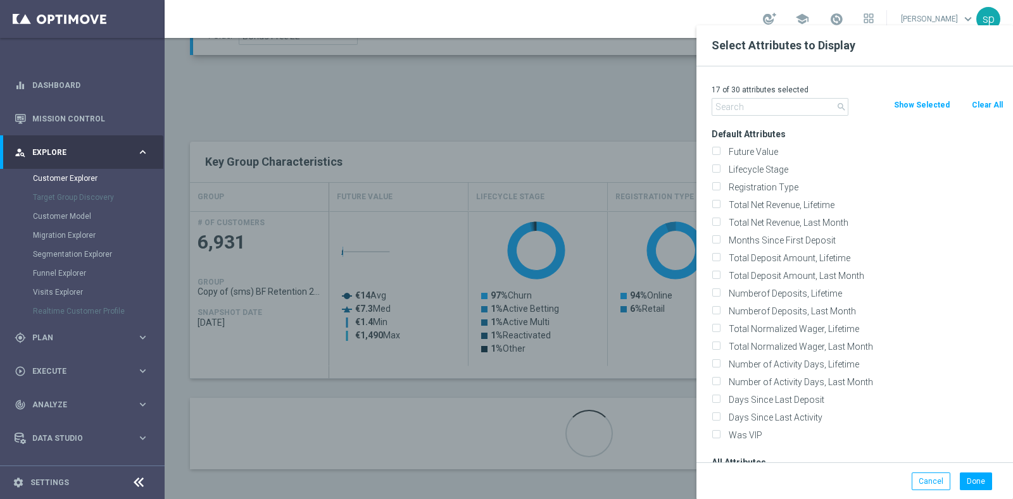
checkbox input "false"
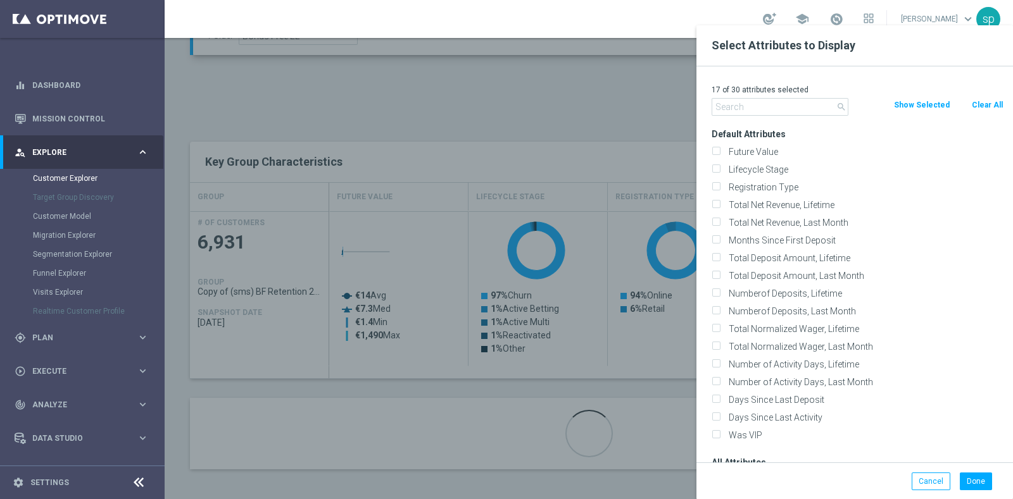
checkbox input "false"
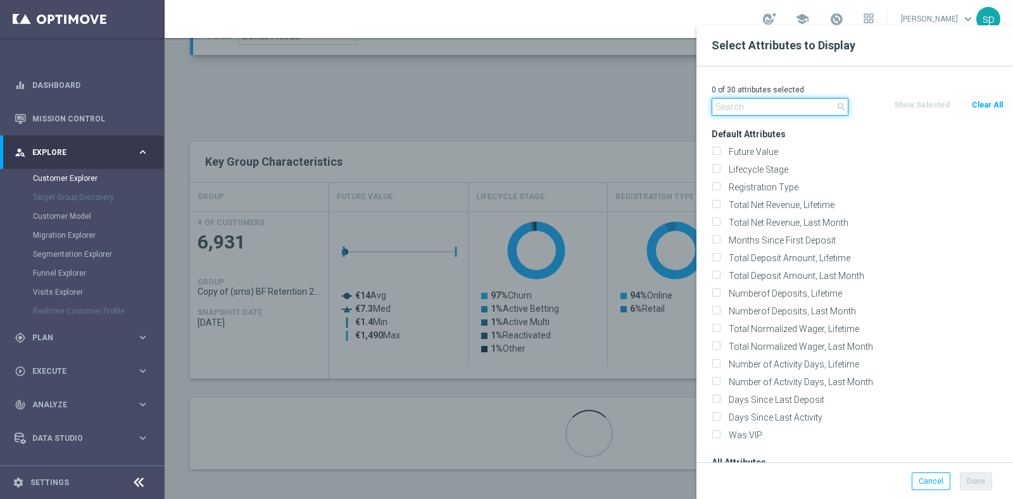
click at [801, 106] on input "text" at bounding box center [780, 107] width 137 height 18
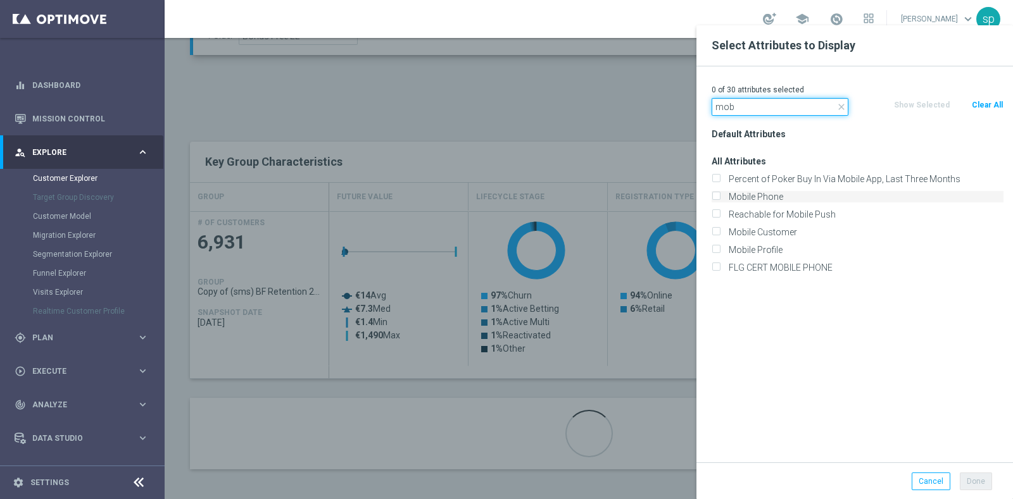
type input "mob"
click at [802, 194] on label "Mobile Phone" at bounding box center [863, 196] width 279 height 11
click at [720, 194] on input "Mobile Phone" at bounding box center [716, 198] width 8 height 8
checkbox input "true"
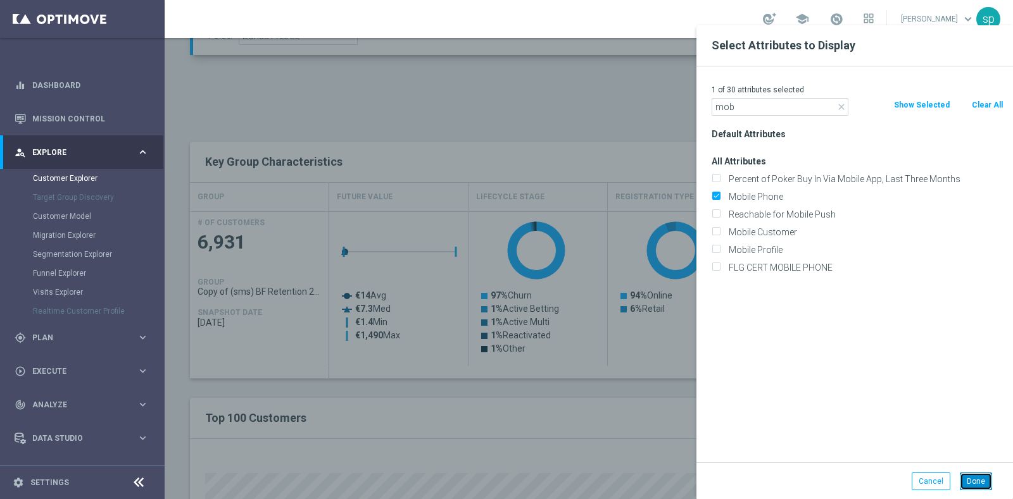
click at [984, 482] on button "Done" at bounding box center [976, 482] width 32 height 18
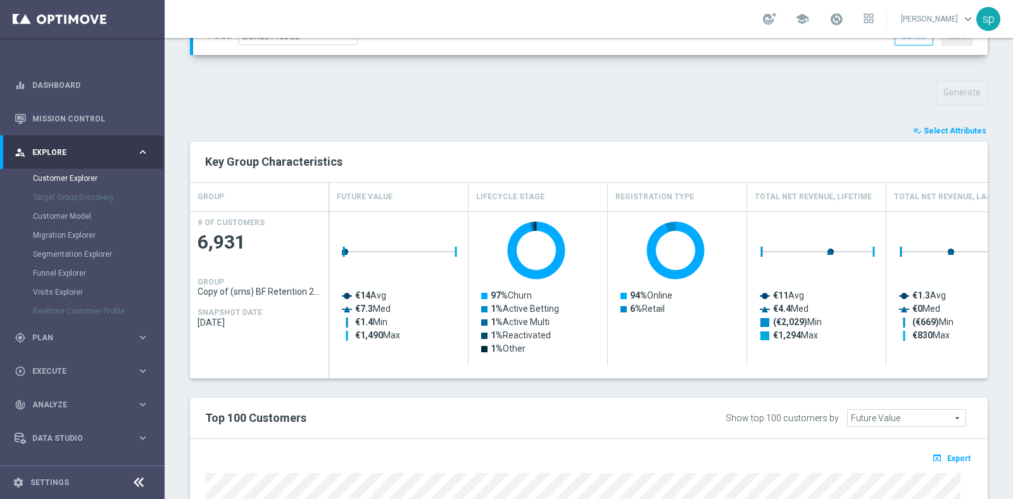
type input "Search"
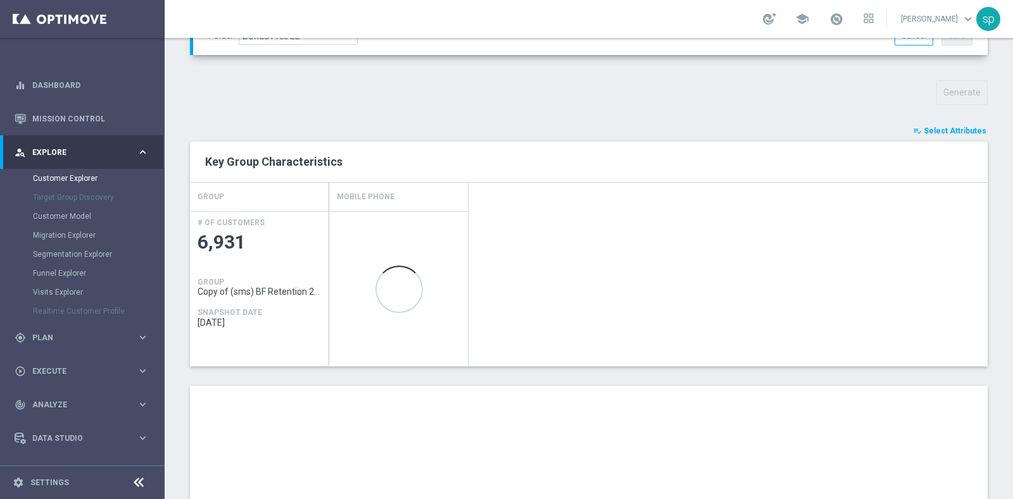
scroll to position [682, 0]
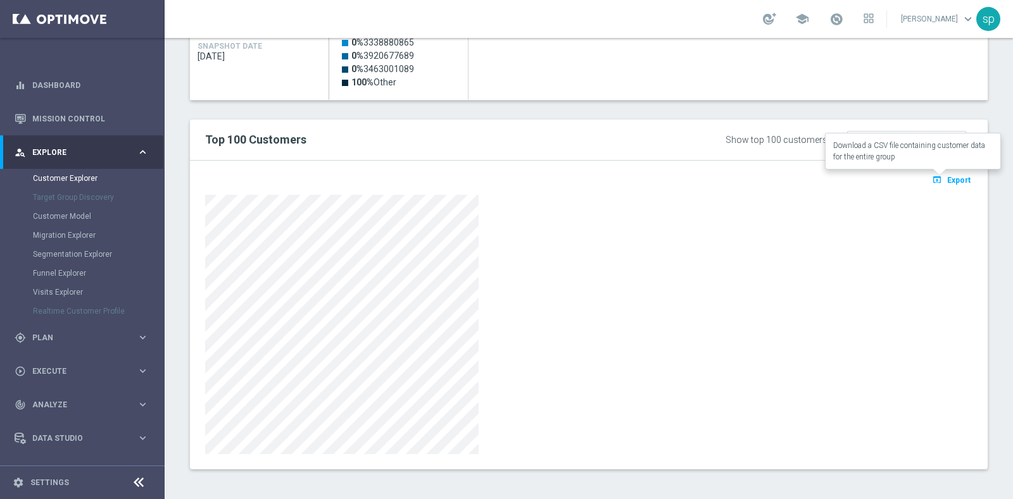
click at [947, 176] on span "Export" at bounding box center [958, 180] width 23 height 9
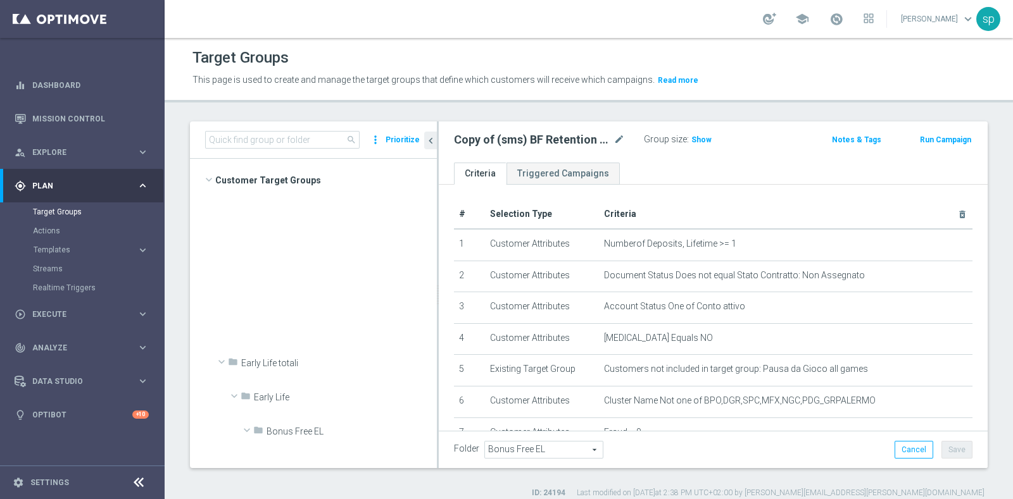
scroll to position [1689, 0]
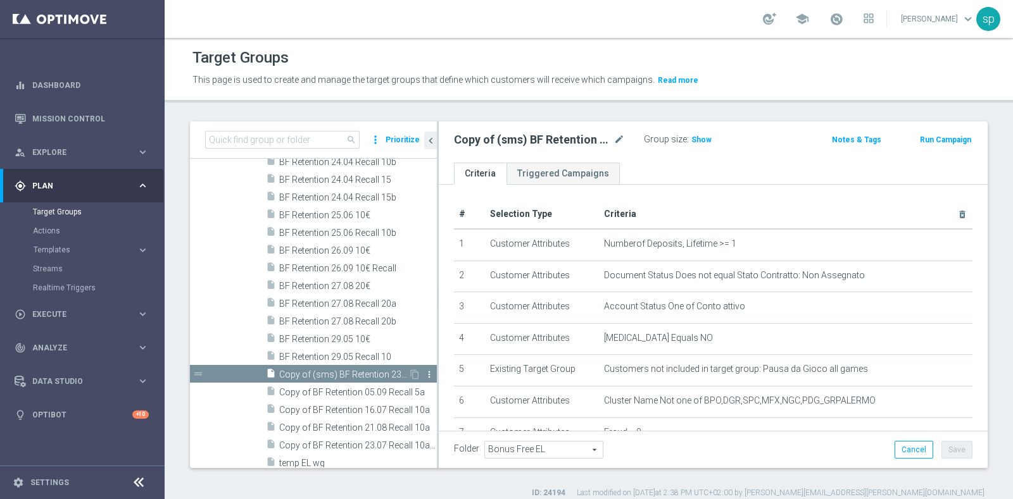
click at [424, 374] on icon "more_vert" at bounding box center [429, 375] width 10 height 10
click at [443, 415] on span "Delete" at bounding box center [450, 410] width 27 height 9
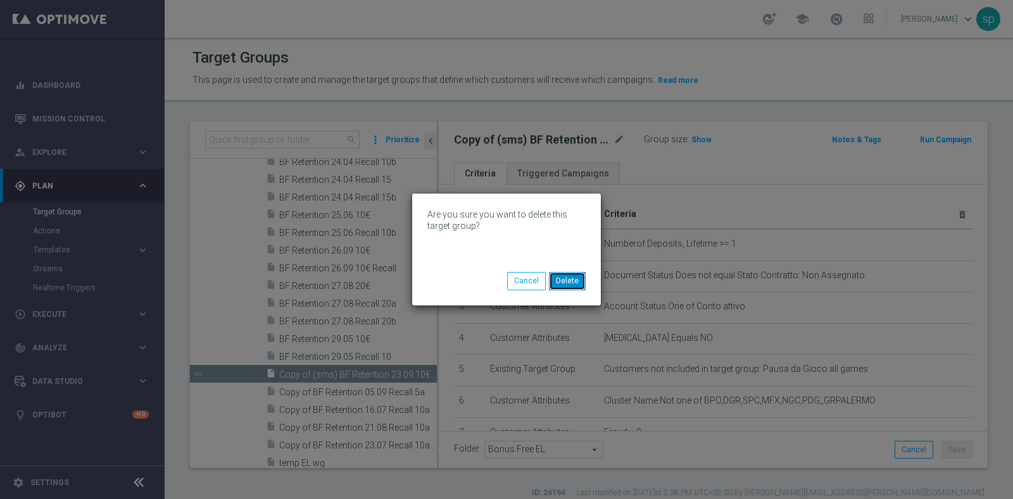
click at [580, 280] on button "Delete" at bounding box center [567, 281] width 37 height 18
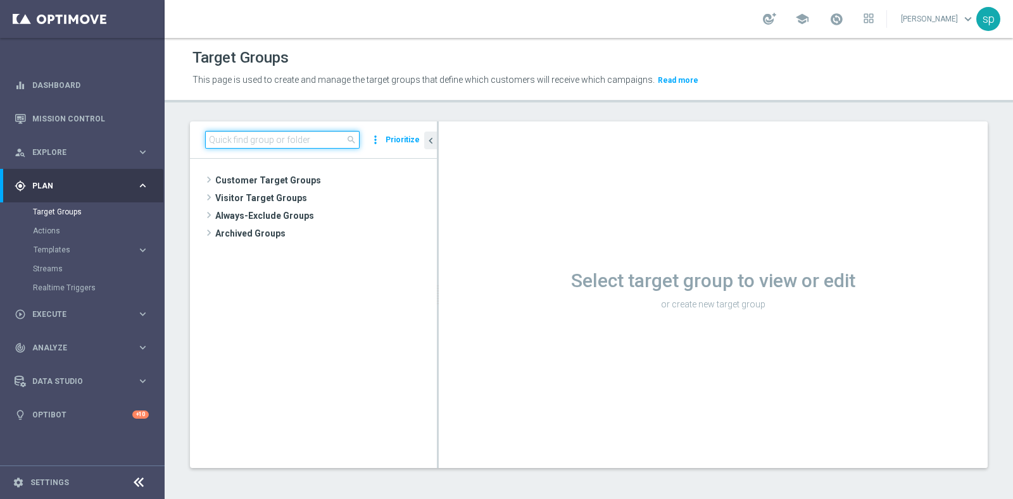
click at [310, 144] on input at bounding box center [282, 140] width 154 height 18
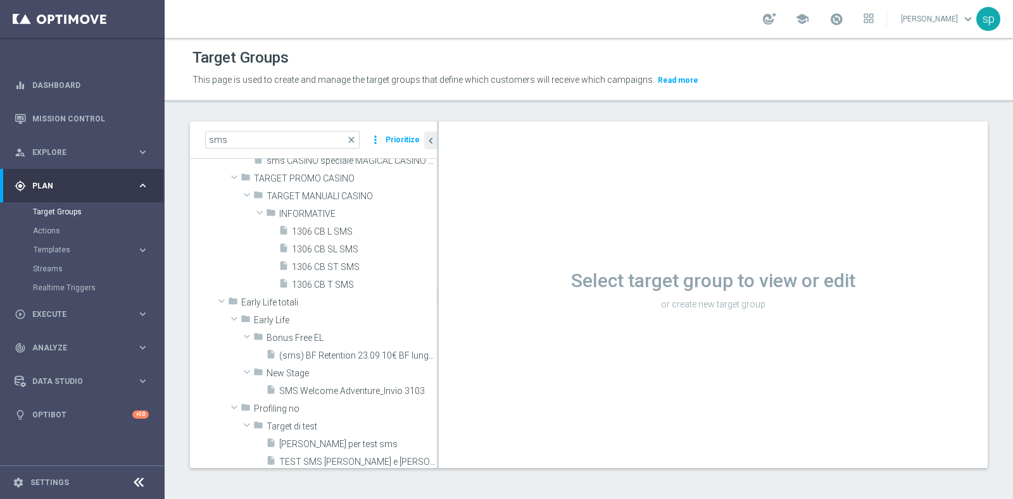
scroll to position [211, 0]
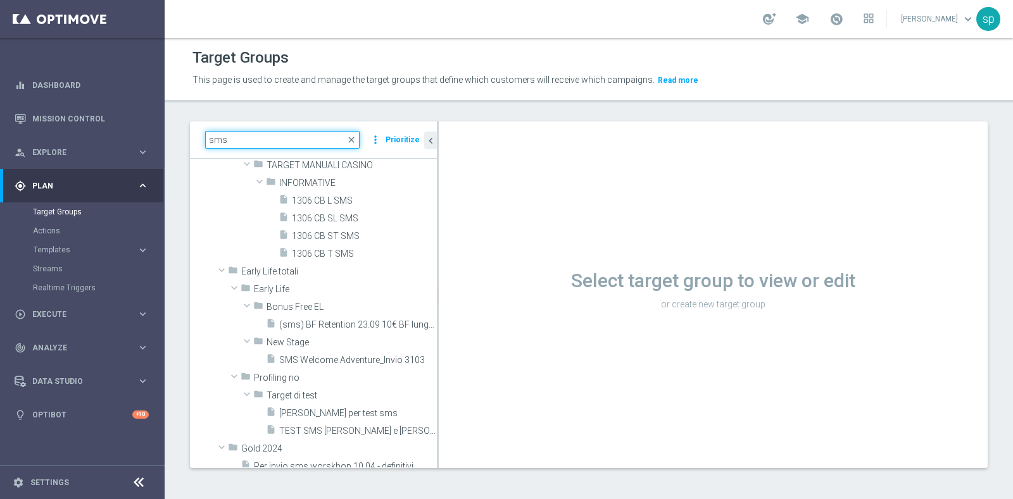
click at [238, 138] on input "sms" at bounding box center [282, 140] width 154 height 18
type input "s"
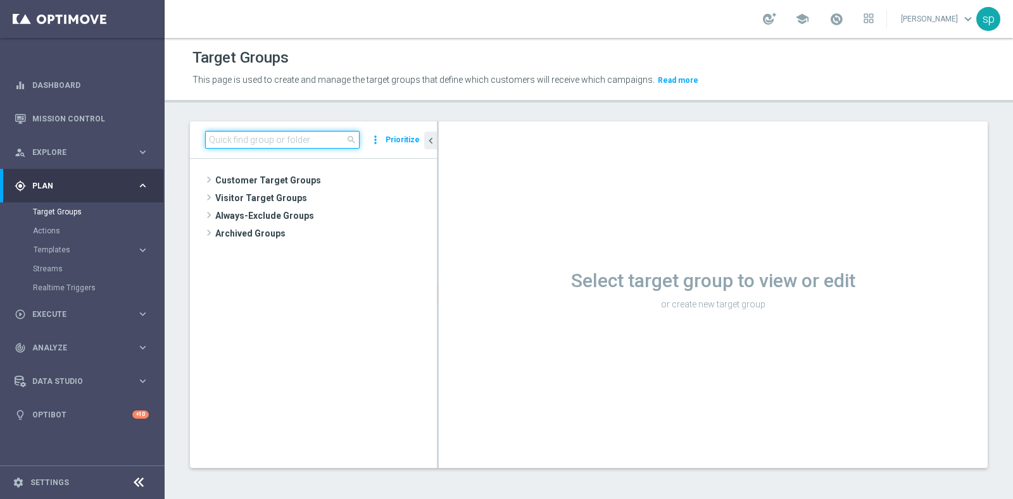
scroll to position [0, 0]
type input "s"
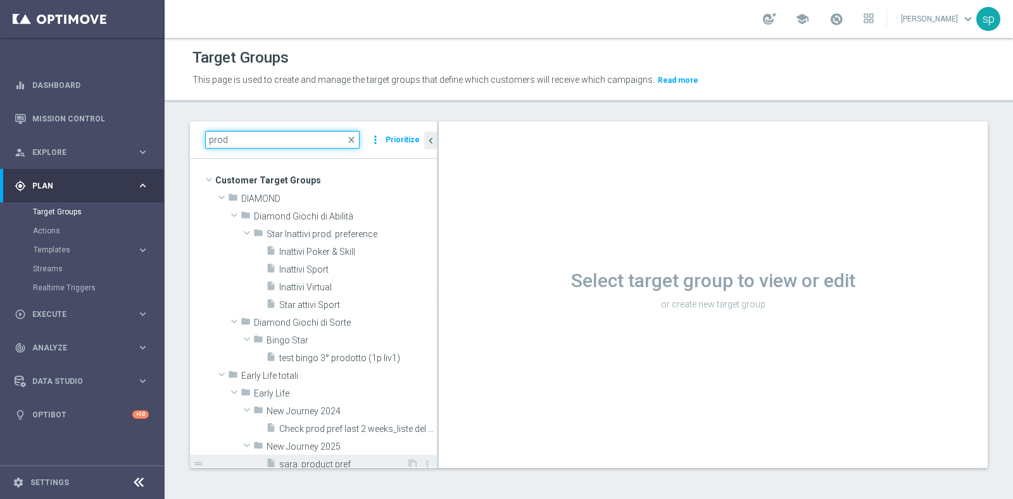
type input "prod"
click at [350, 461] on span "sara_product pref" at bounding box center [342, 465] width 127 height 11
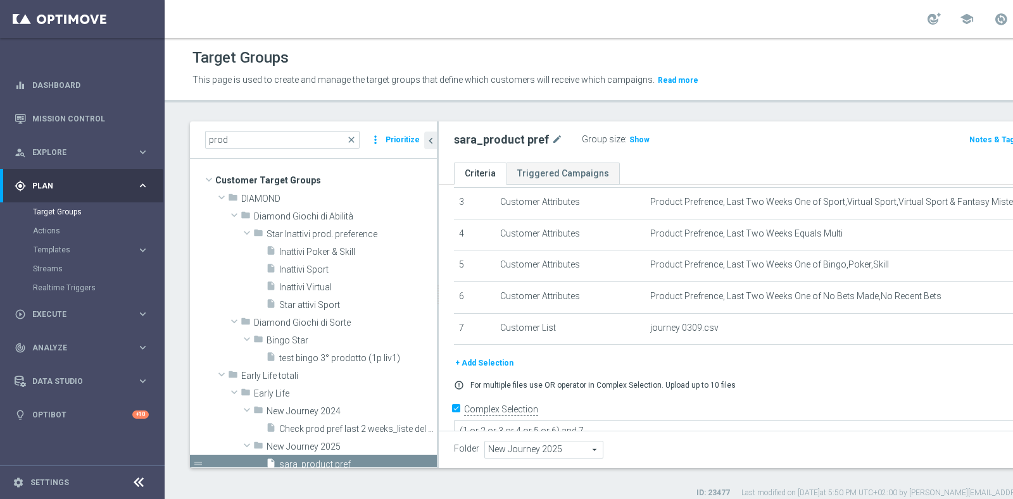
scroll to position [108, 0]
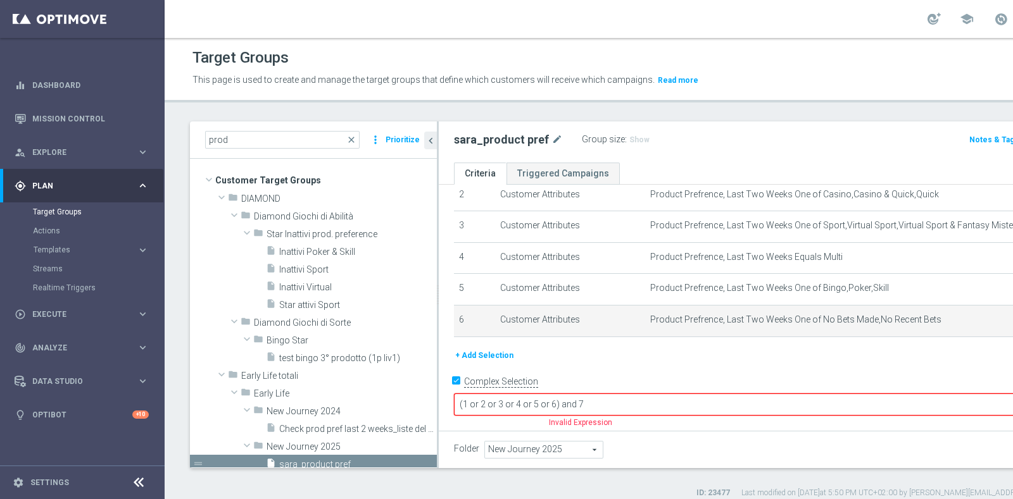
scroll to position [58, 0]
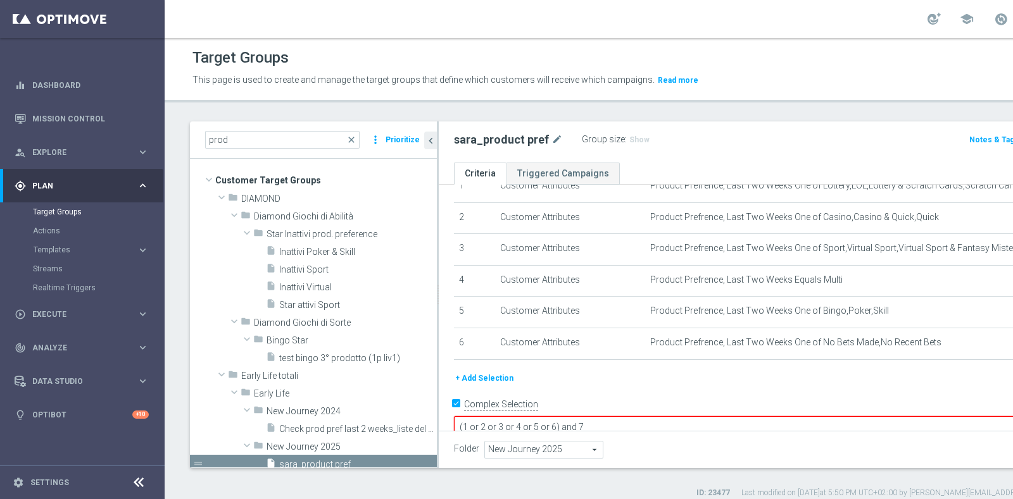
click at [497, 374] on button "+ Add Selection" at bounding box center [484, 379] width 61 height 14
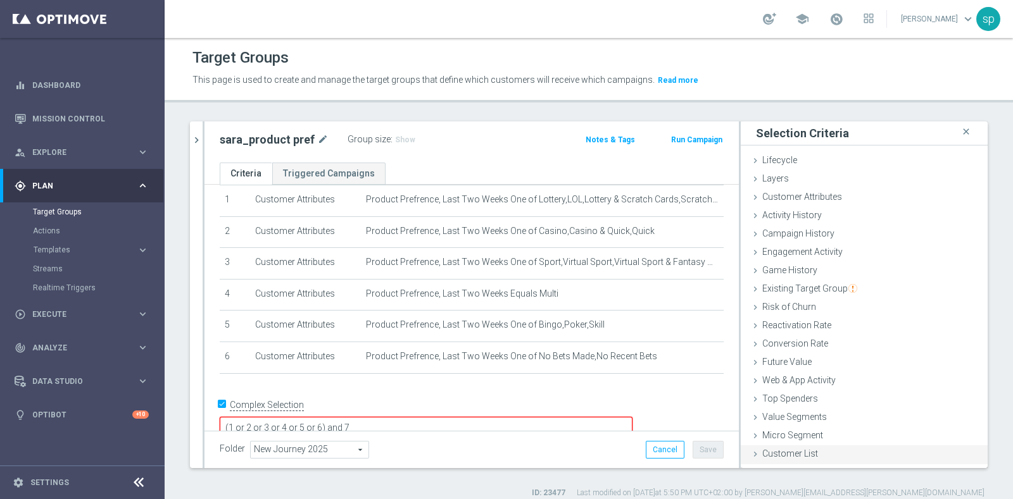
click at [908, 456] on div "Customer List done" at bounding box center [864, 455] width 247 height 19
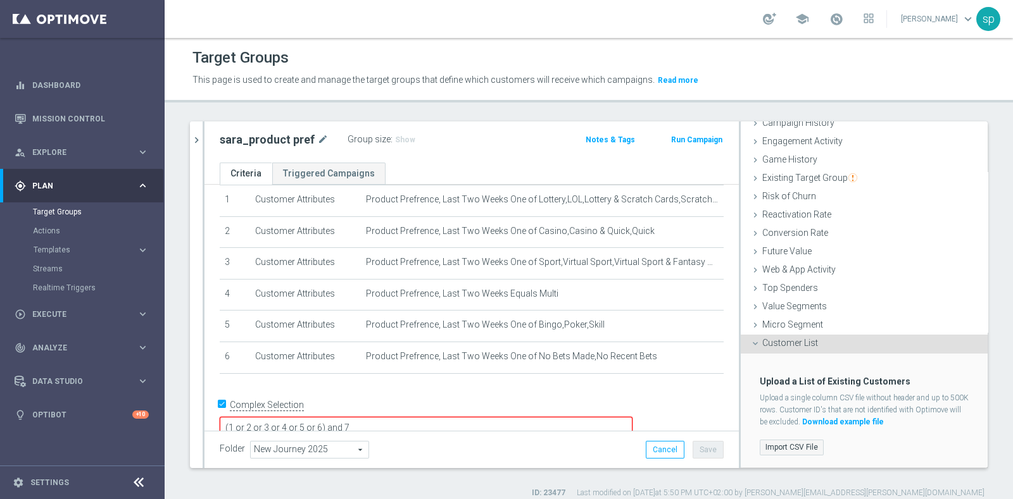
click at [788, 450] on label "Import CSV File" at bounding box center [792, 448] width 64 height 16
click at [0, 0] on input "Import CSV File" at bounding box center [0, 0] width 0 height 0
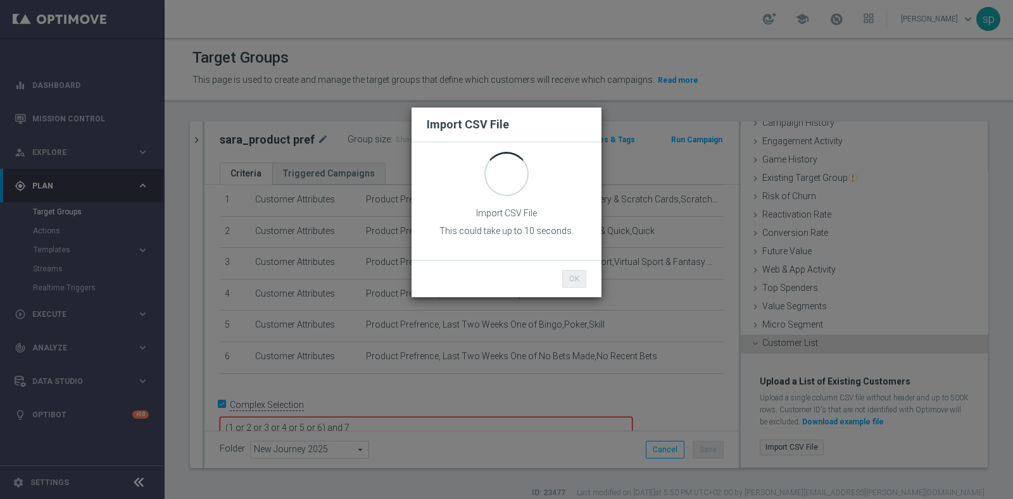
scroll to position [0, 0]
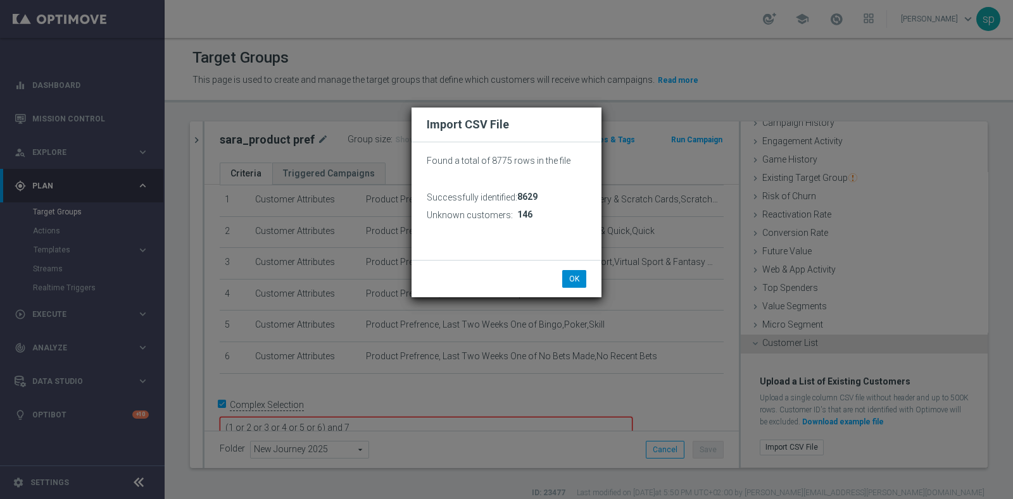
drag, startPoint x: 587, startPoint y: 279, endPoint x: 575, endPoint y: 279, distance: 12.7
click at [575, 279] on li "OK" at bounding box center [574, 279] width 30 height 18
click at [575, 279] on button "OK" at bounding box center [574, 279] width 24 height 18
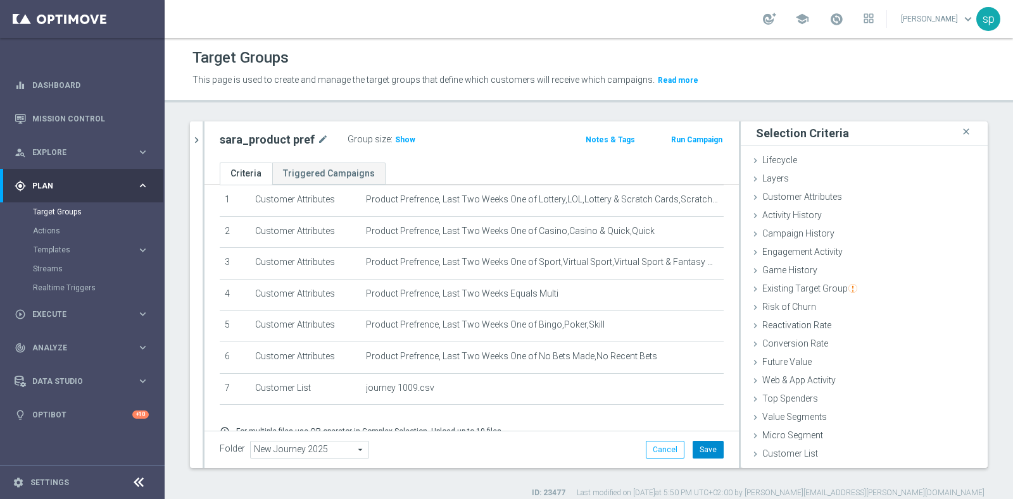
click at [696, 448] on button "Save" at bounding box center [708, 450] width 31 height 18
click at [396, 136] on span "Show" at bounding box center [405, 139] width 20 height 9
click at [399, 139] on span "8,629" at bounding box center [407, 141] width 22 height 12
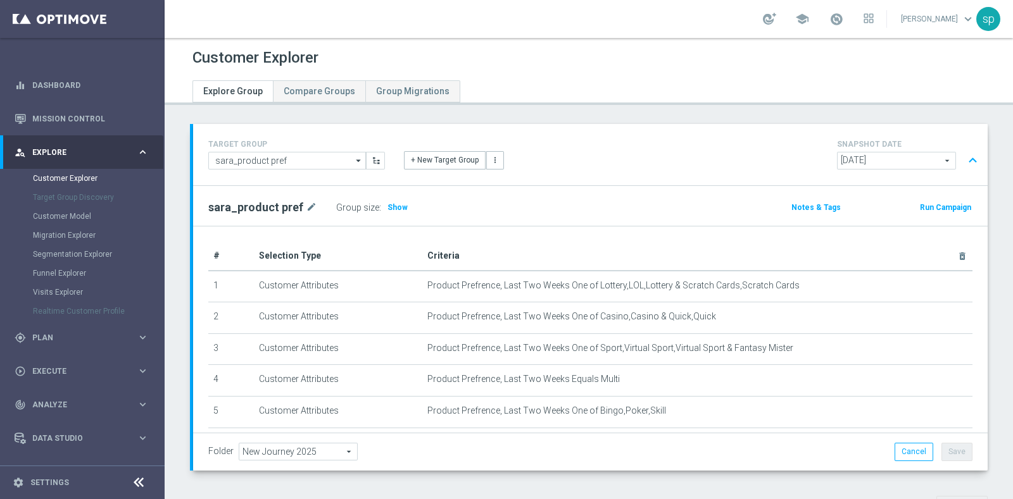
scroll to position [403, 0]
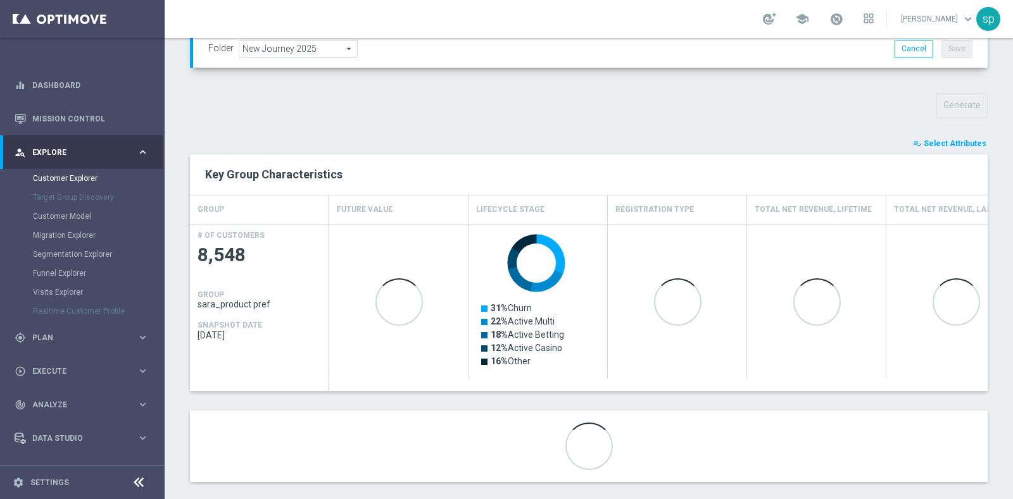
click at [959, 141] on span "Select Attributes" at bounding box center [955, 143] width 63 height 9
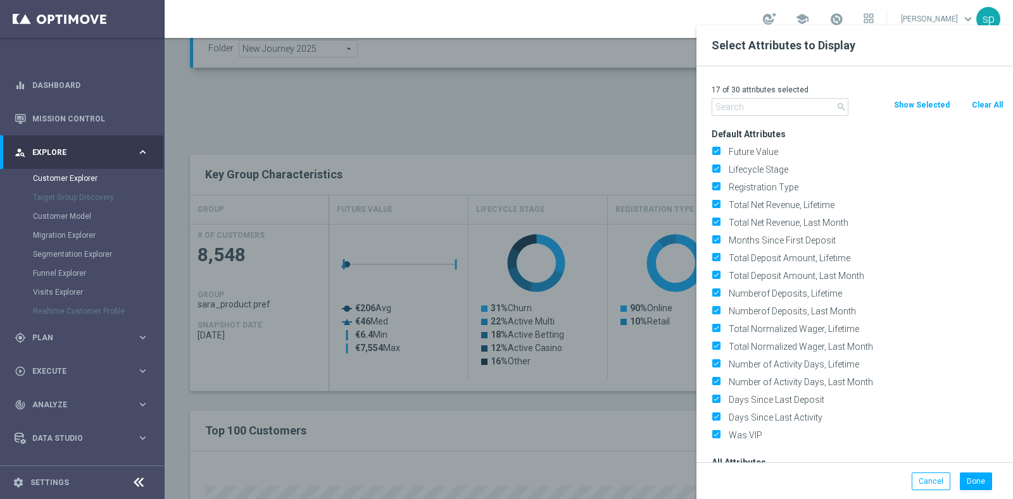
click at [987, 105] on button "Clear All" at bounding box center [987, 105] width 34 height 14
checkbox input "false"
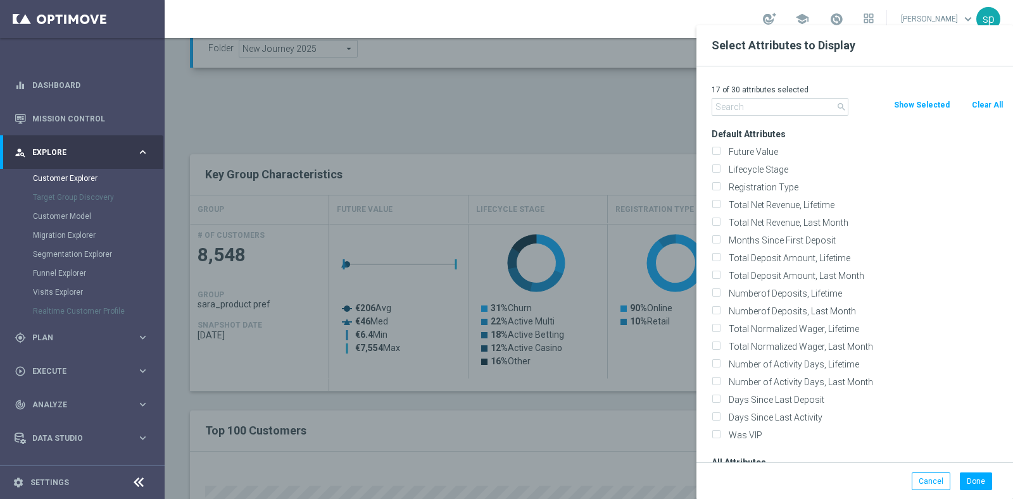
checkbox input "false"
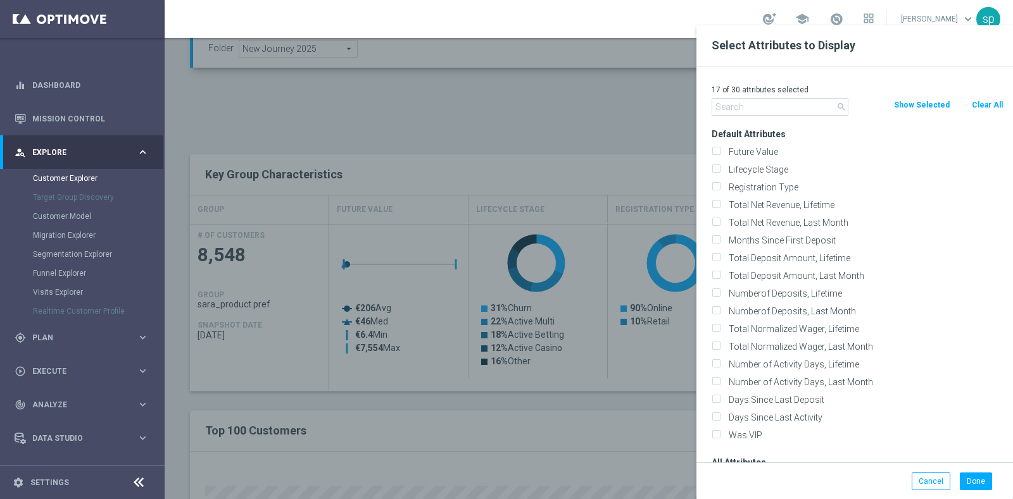
checkbox input "false"
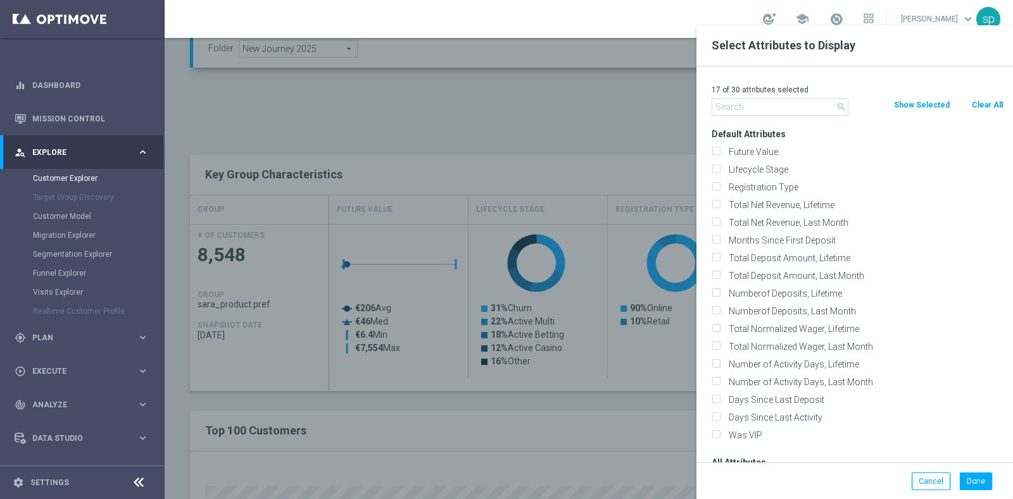
checkbox input "false"
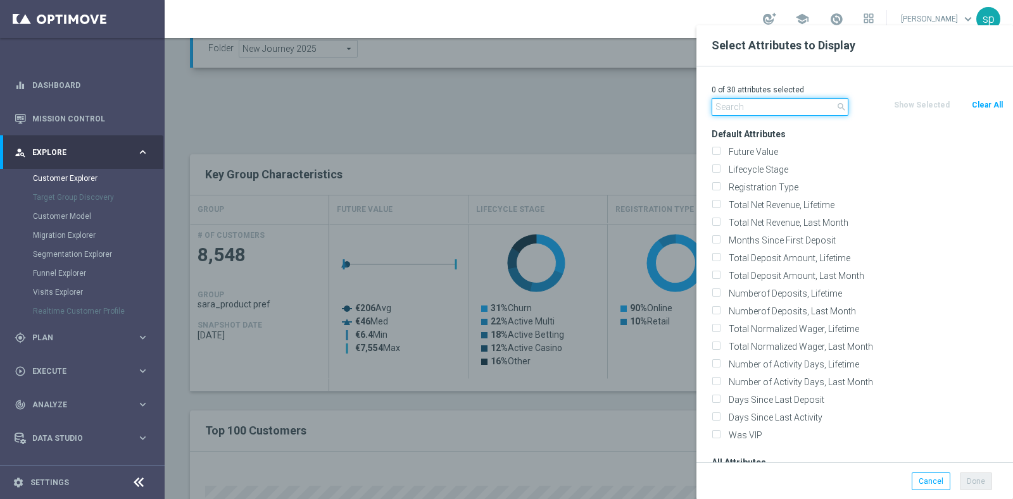
click at [772, 108] on input "text" at bounding box center [780, 107] width 137 height 18
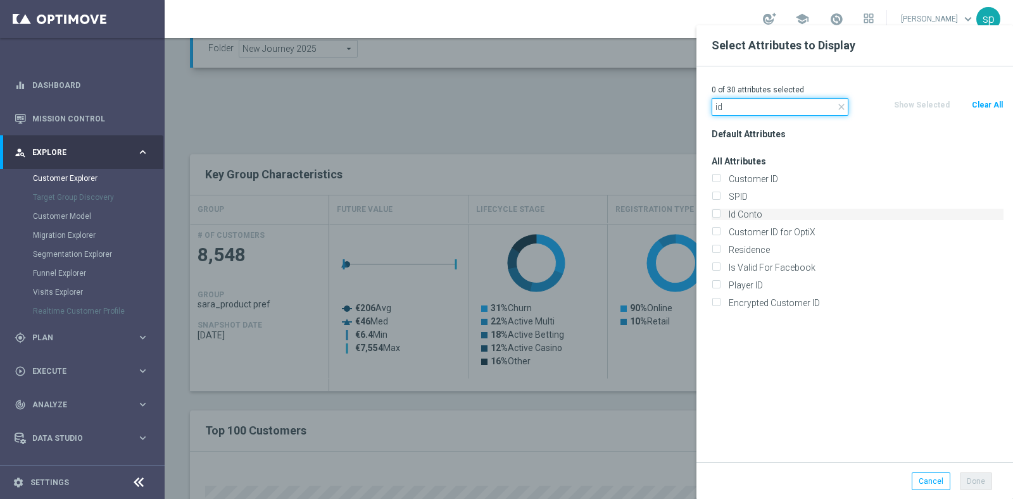
type input "id"
click at [761, 217] on label "Id Conto" at bounding box center [863, 214] width 279 height 11
click at [720, 217] on input "Id Conto" at bounding box center [716, 216] width 8 height 8
checkbox input "true"
click at [725, 113] on input "id" at bounding box center [780, 107] width 137 height 18
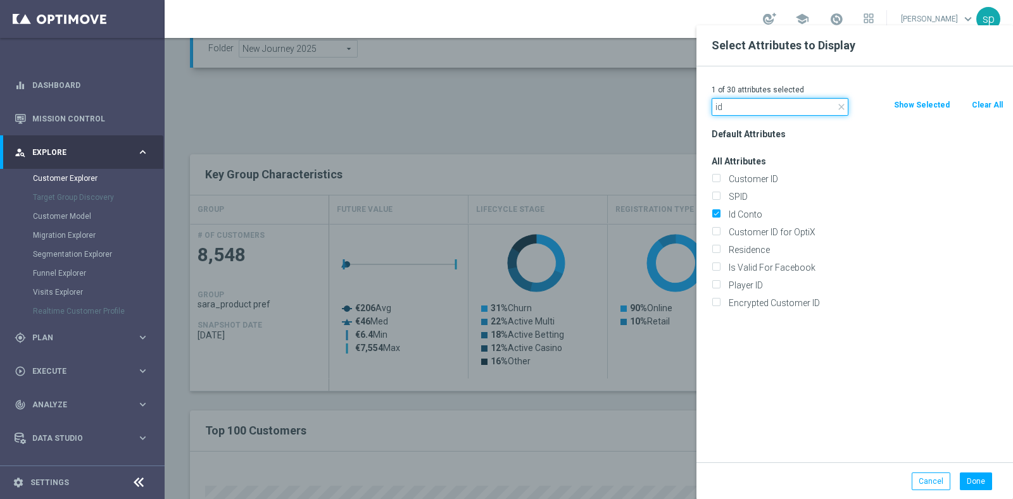
type input "i"
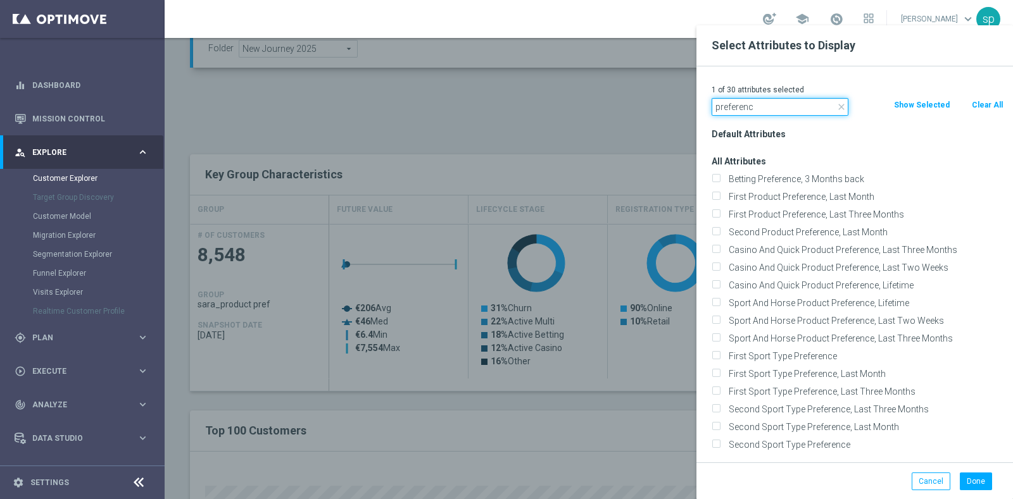
drag, startPoint x: 777, startPoint y: 104, endPoint x: 525, endPoint y: 87, distance: 253.2
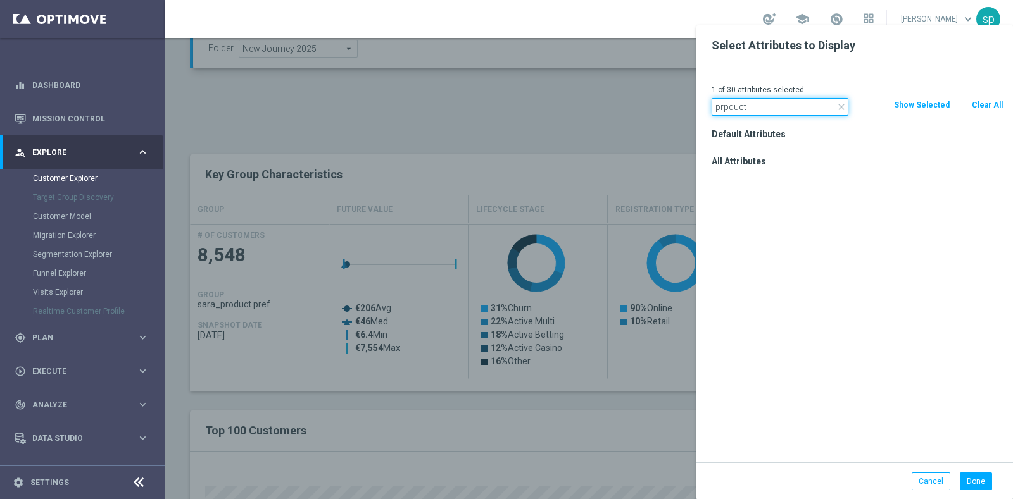
click at [728, 109] on input "prpduct" at bounding box center [780, 107] width 137 height 18
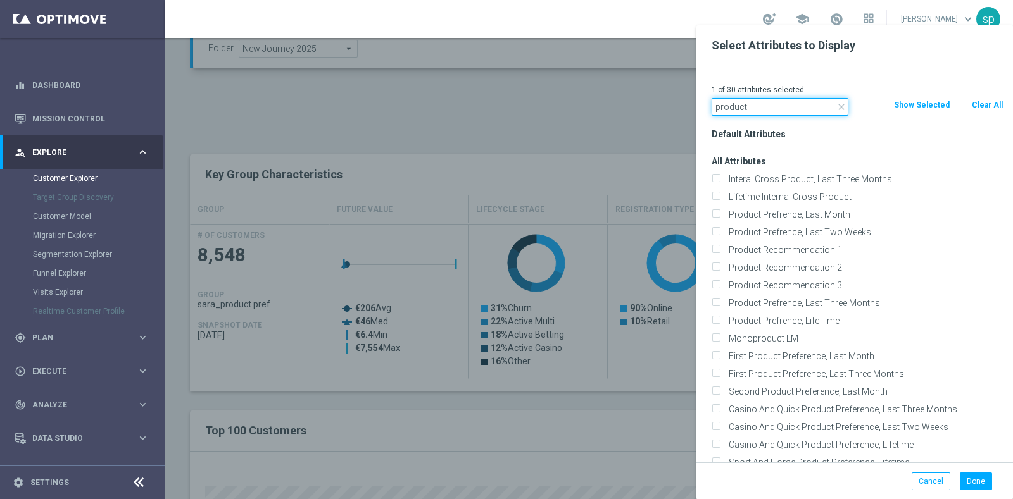
type input "product"
click at [820, 235] on label "Product Prefrence, Last Two Weeks" at bounding box center [863, 232] width 279 height 11
click at [720, 235] on input "Product Prefrence, Last Two Weeks" at bounding box center [716, 234] width 8 height 8
checkbox input "true"
click at [975, 480] on button "Done" at bounding box center [976, 482] width 32 height 18
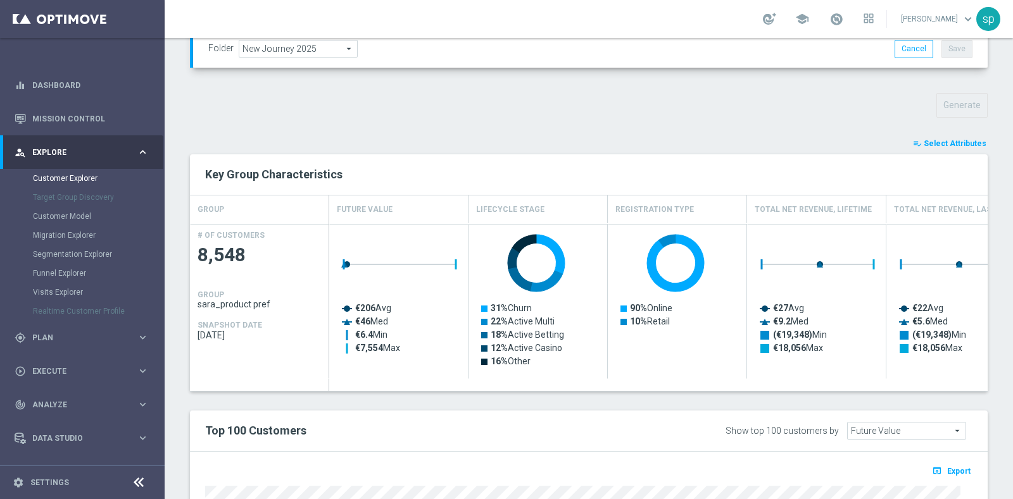
type input "Search"
